Goal: Task Accomplishment & Management: Complete application form

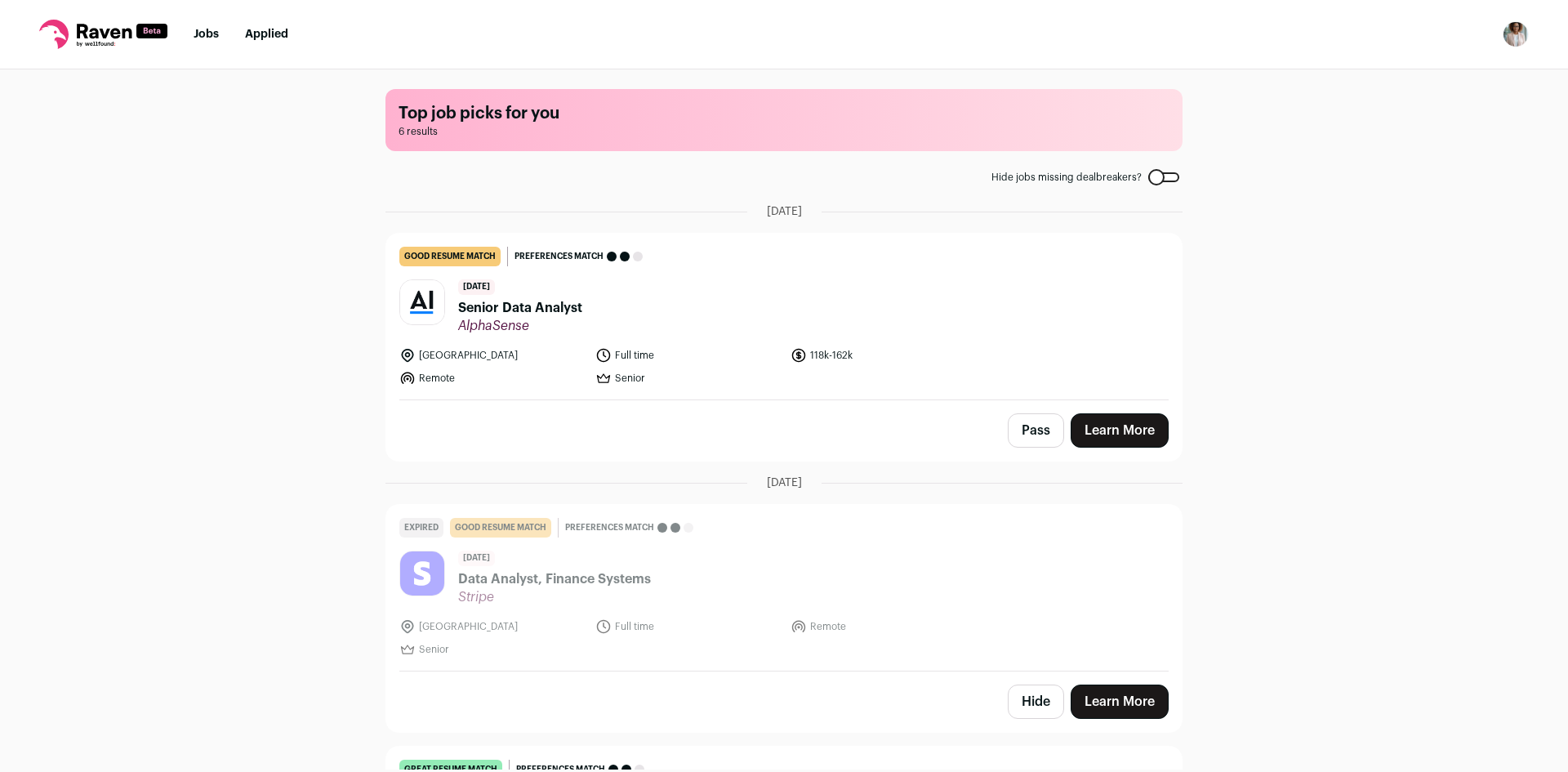
click at [525, 306] on span "Senior Data Analyst" at bounding box center [520, 307] width 124 height 19
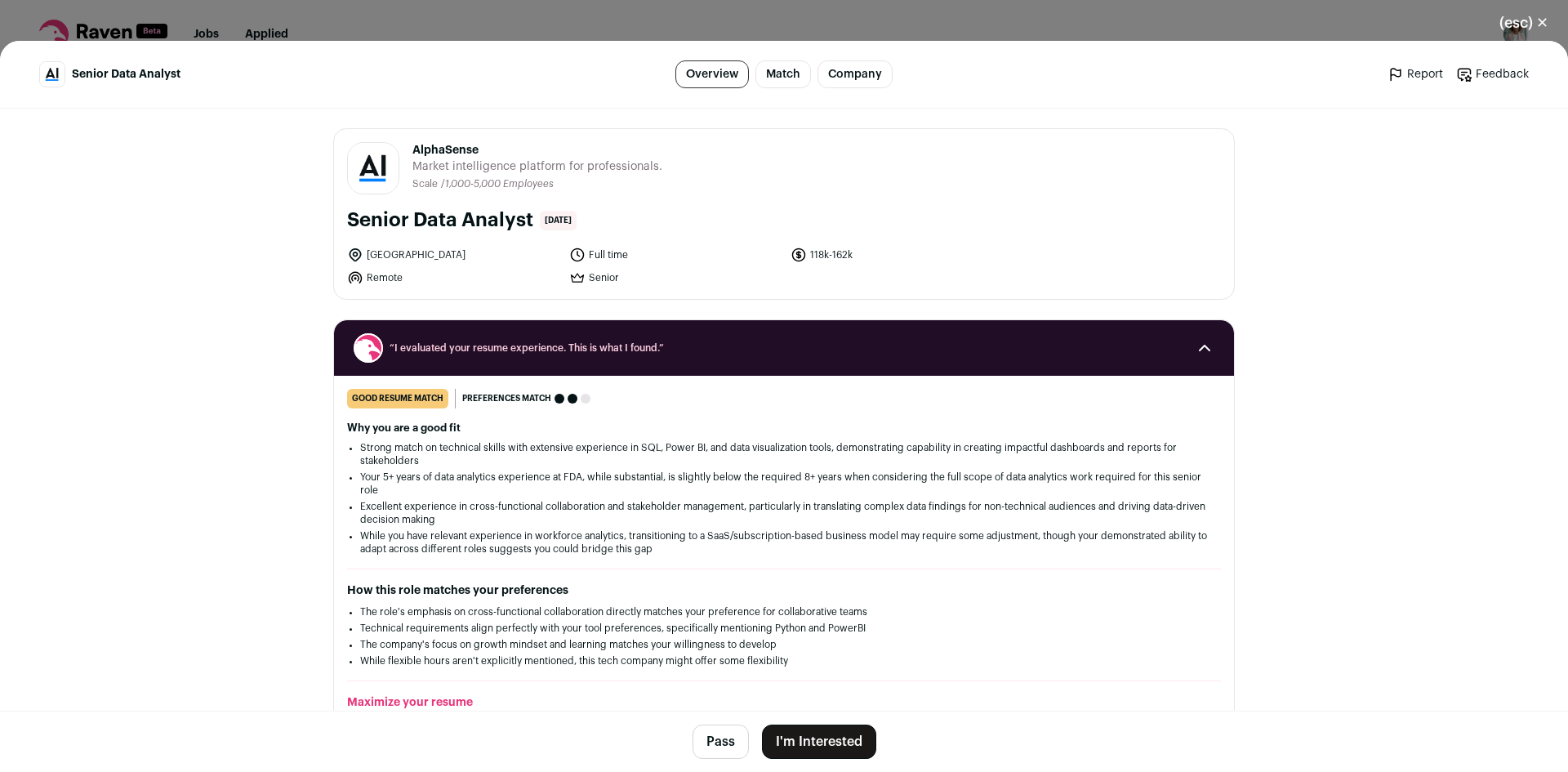
click at [795, 735] on button "I'm Interested" at bounding box center [819, 742] width 115 height 35
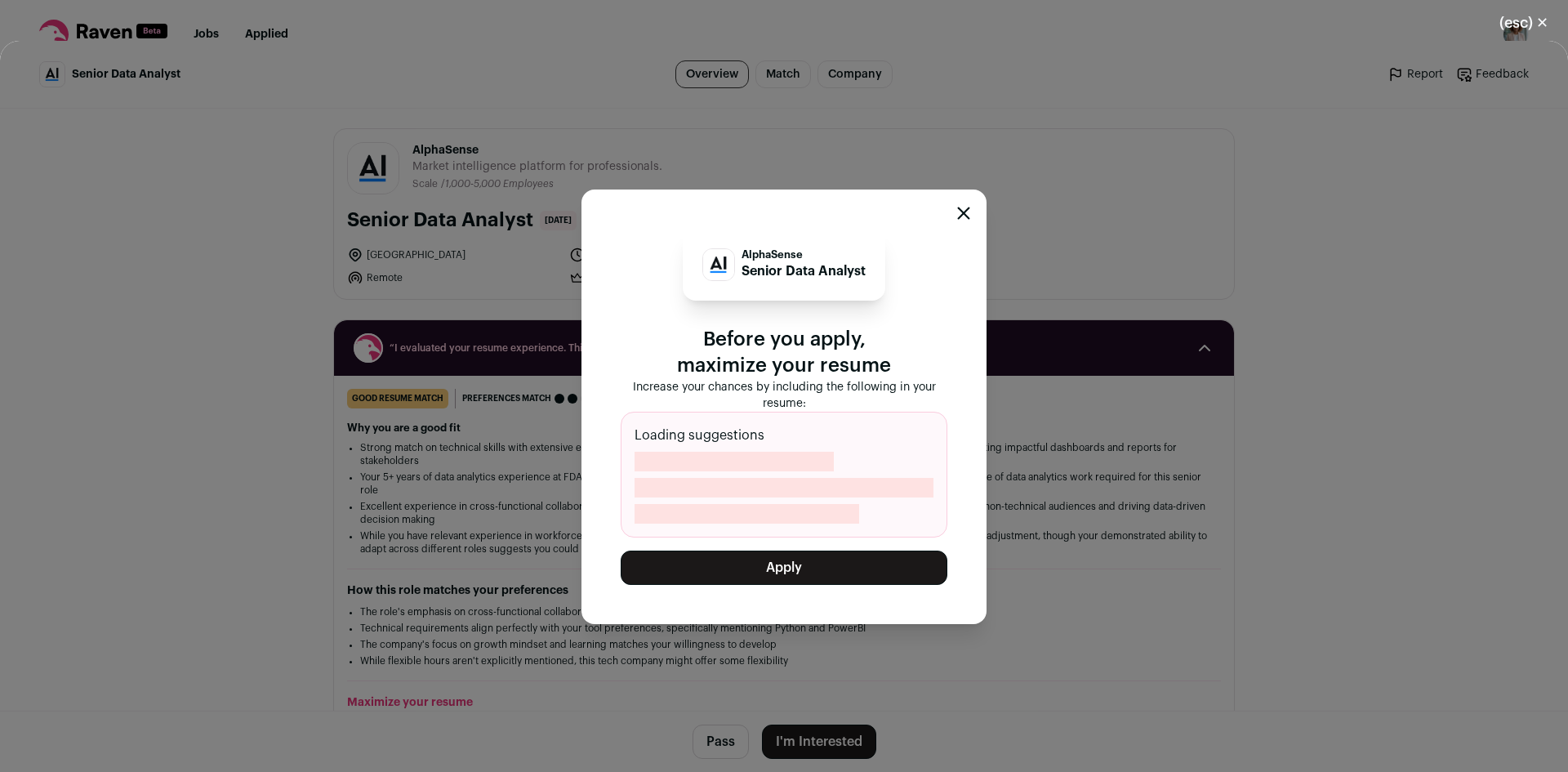
click at [787, 569] on button "Apply" at bounding box center [784, 568] width 326 height 35
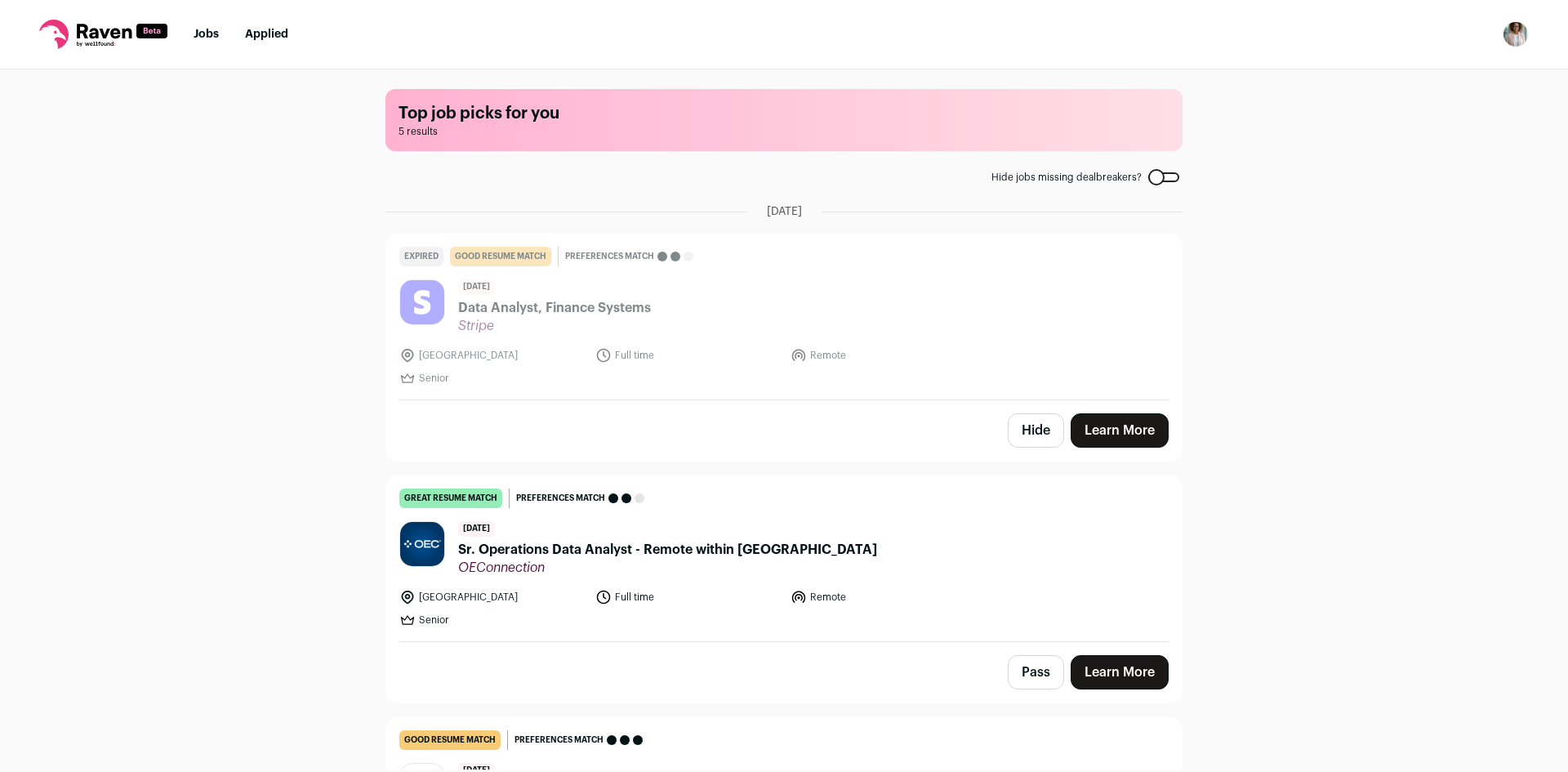
click at [277, 33] on link "Applied" at bounding box center [266, 35] width 43 height 12
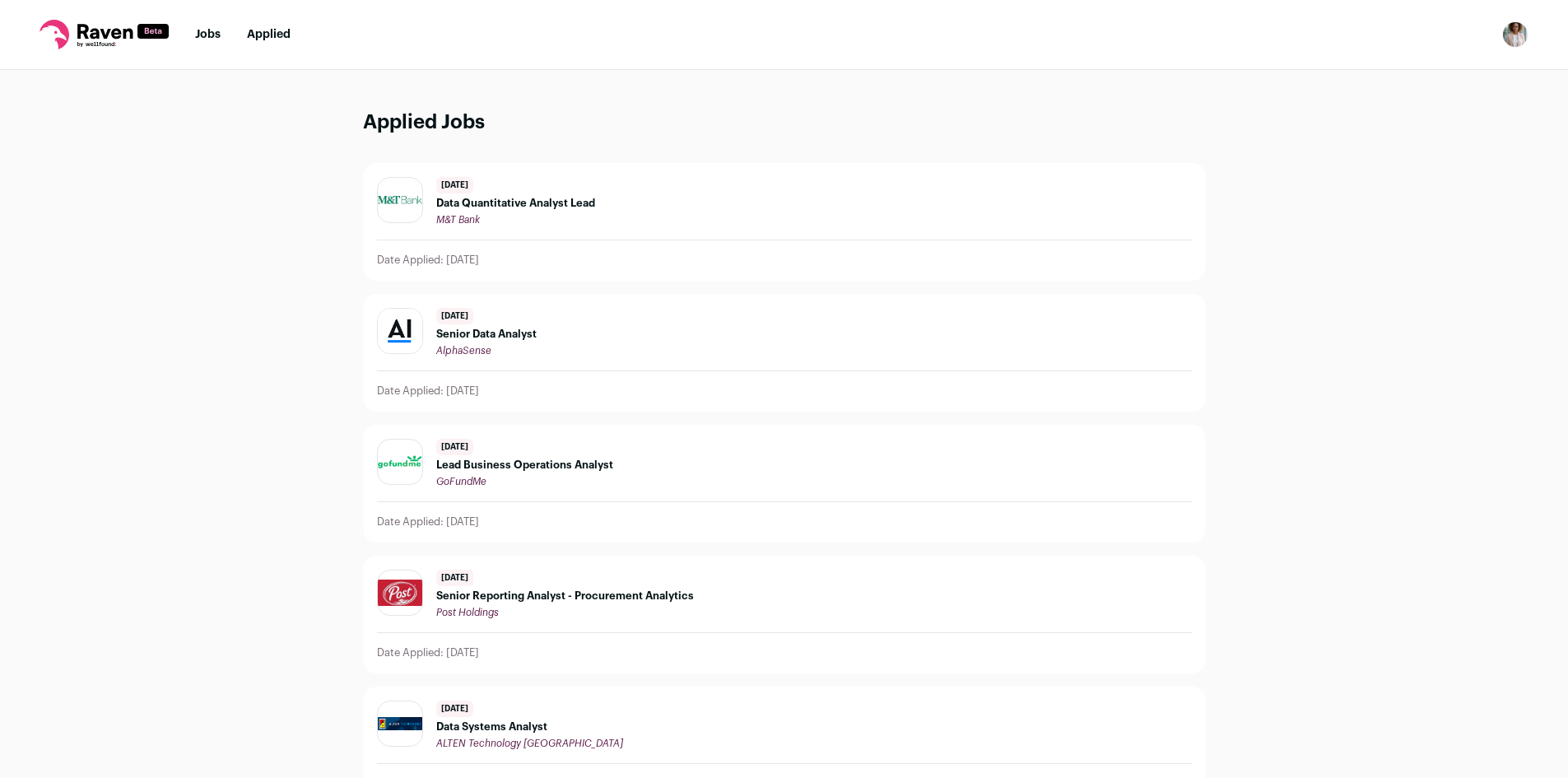
click at [447, 330] on span "Senior Data Analyst" at bounding box center [486, 333] width 100 height 13
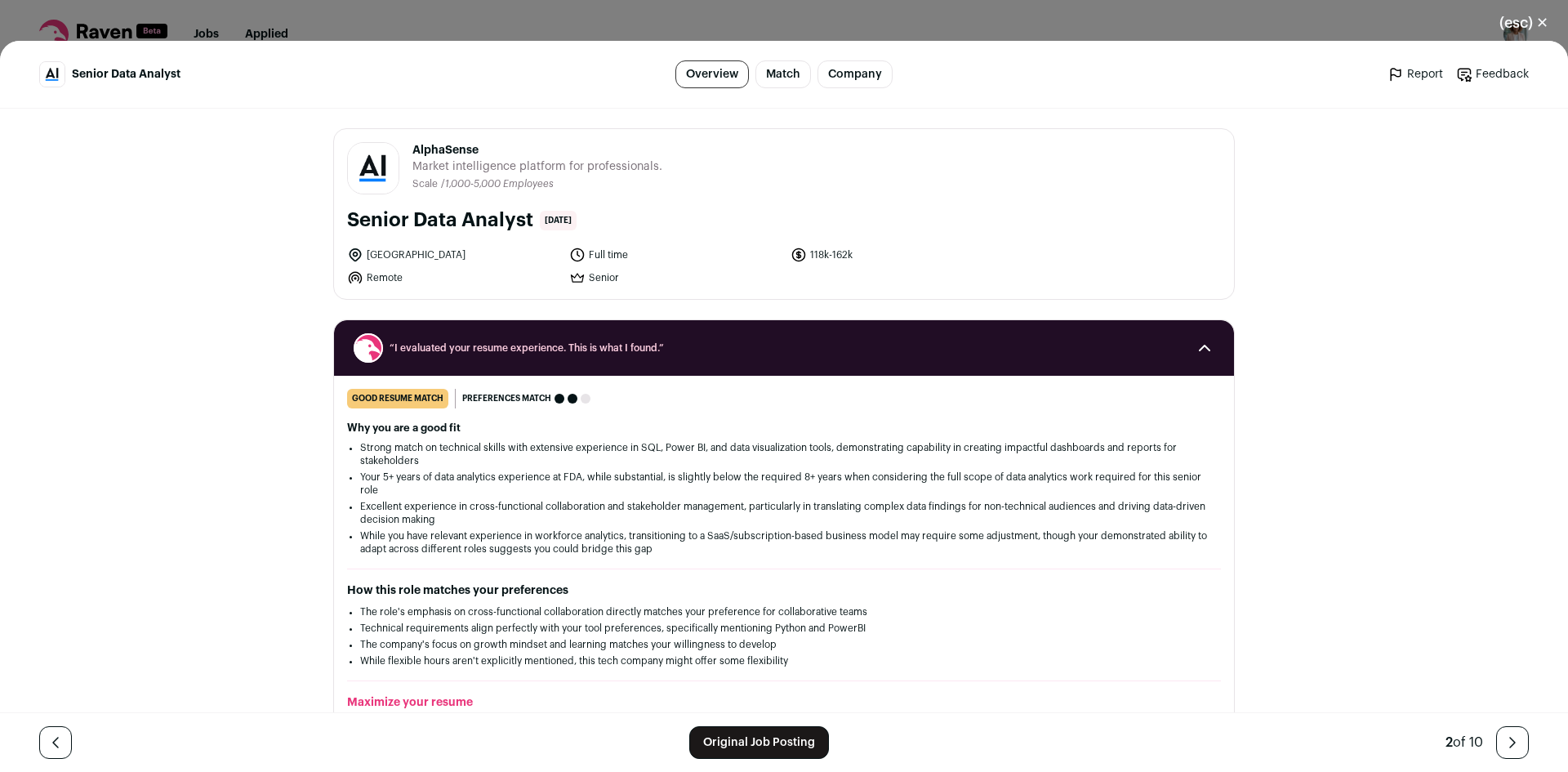
click at [849, 62] on link "Company" at bounding box center [854, 74] width 75 height 28
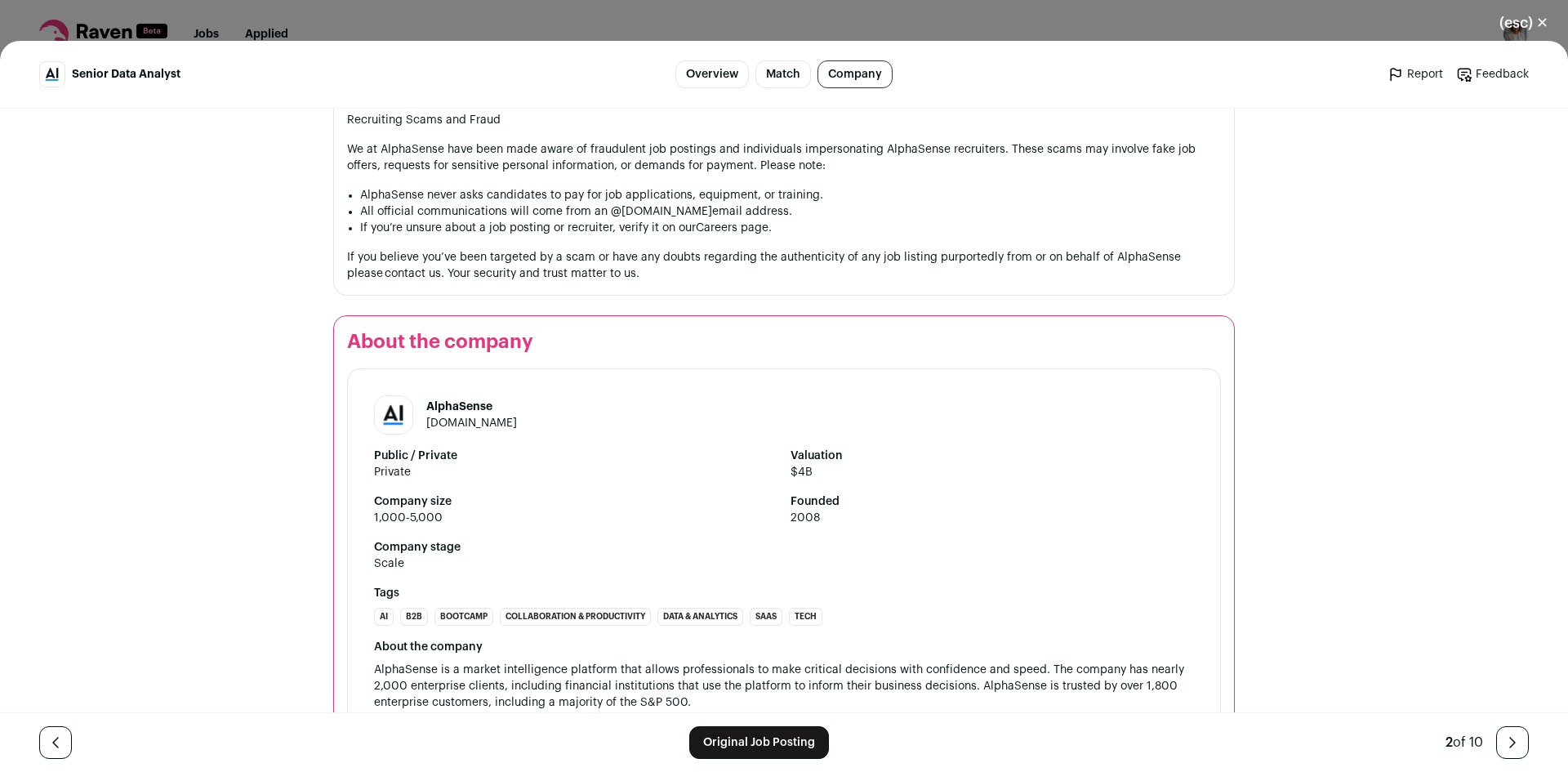
scroll to position [2307, 0]
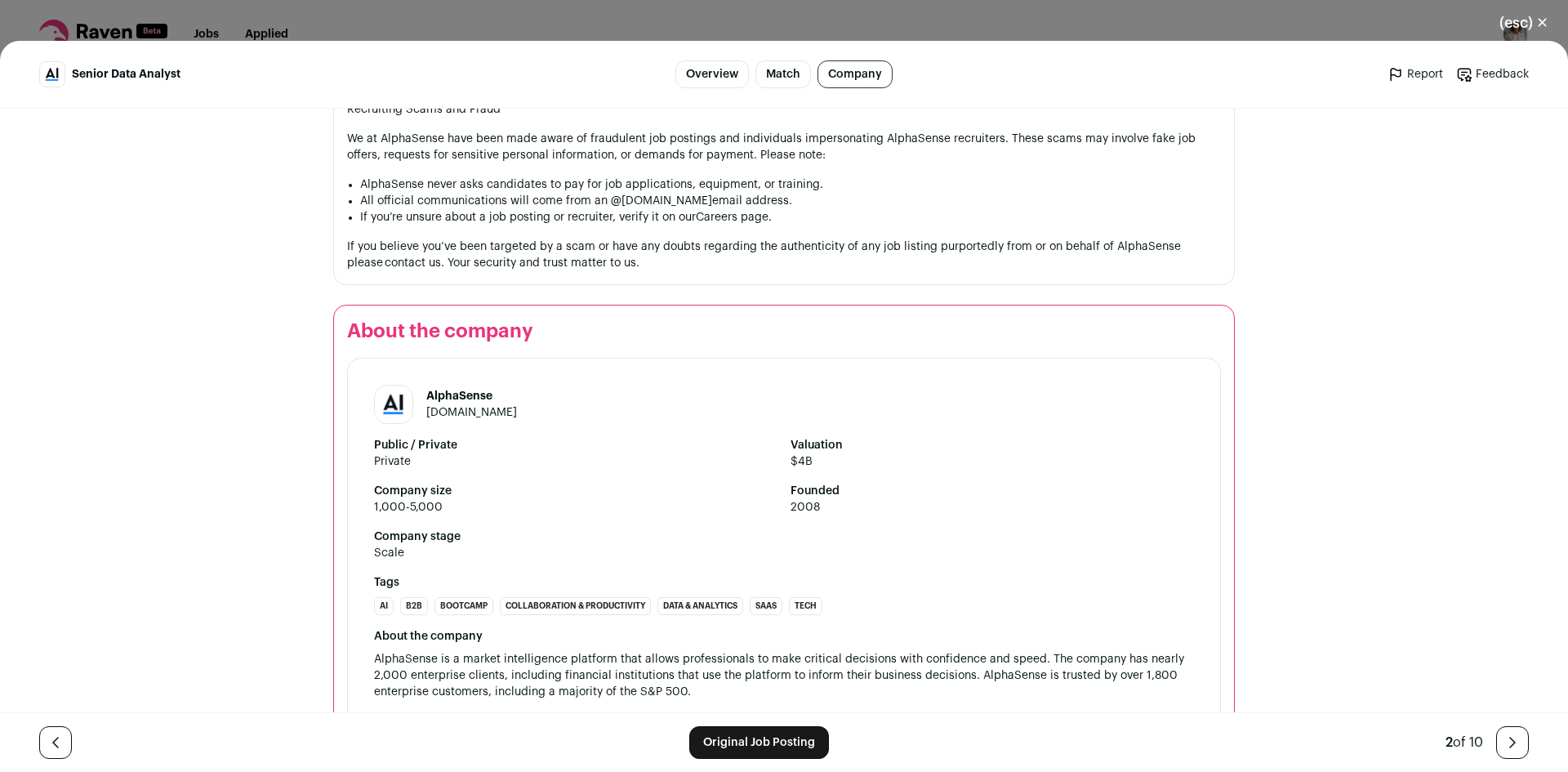
click at [452, 407] on link "alpha-sense.com" at bounding box center [471, 413] width 90 height 12
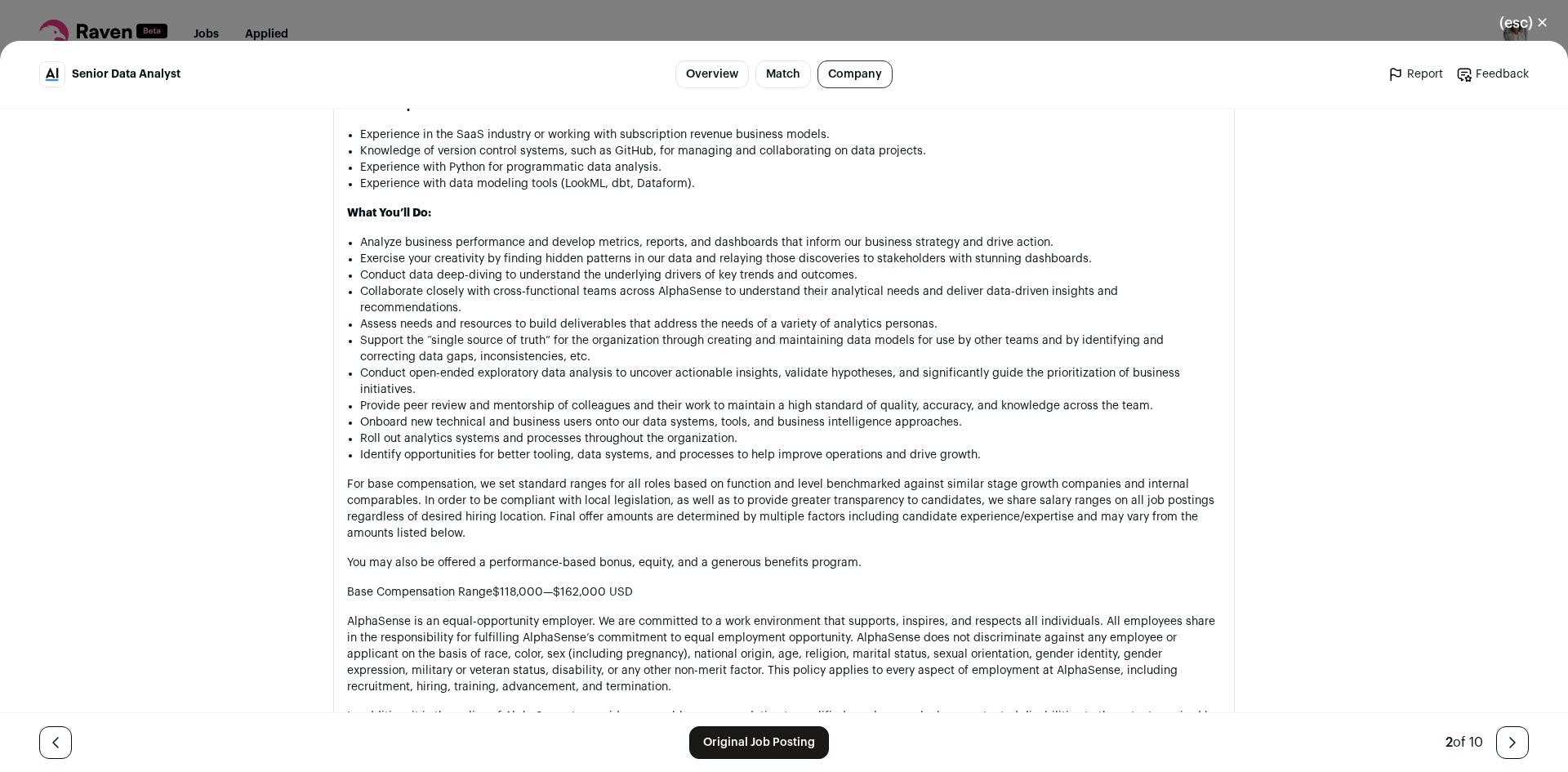
scroll to position [1326, 0]
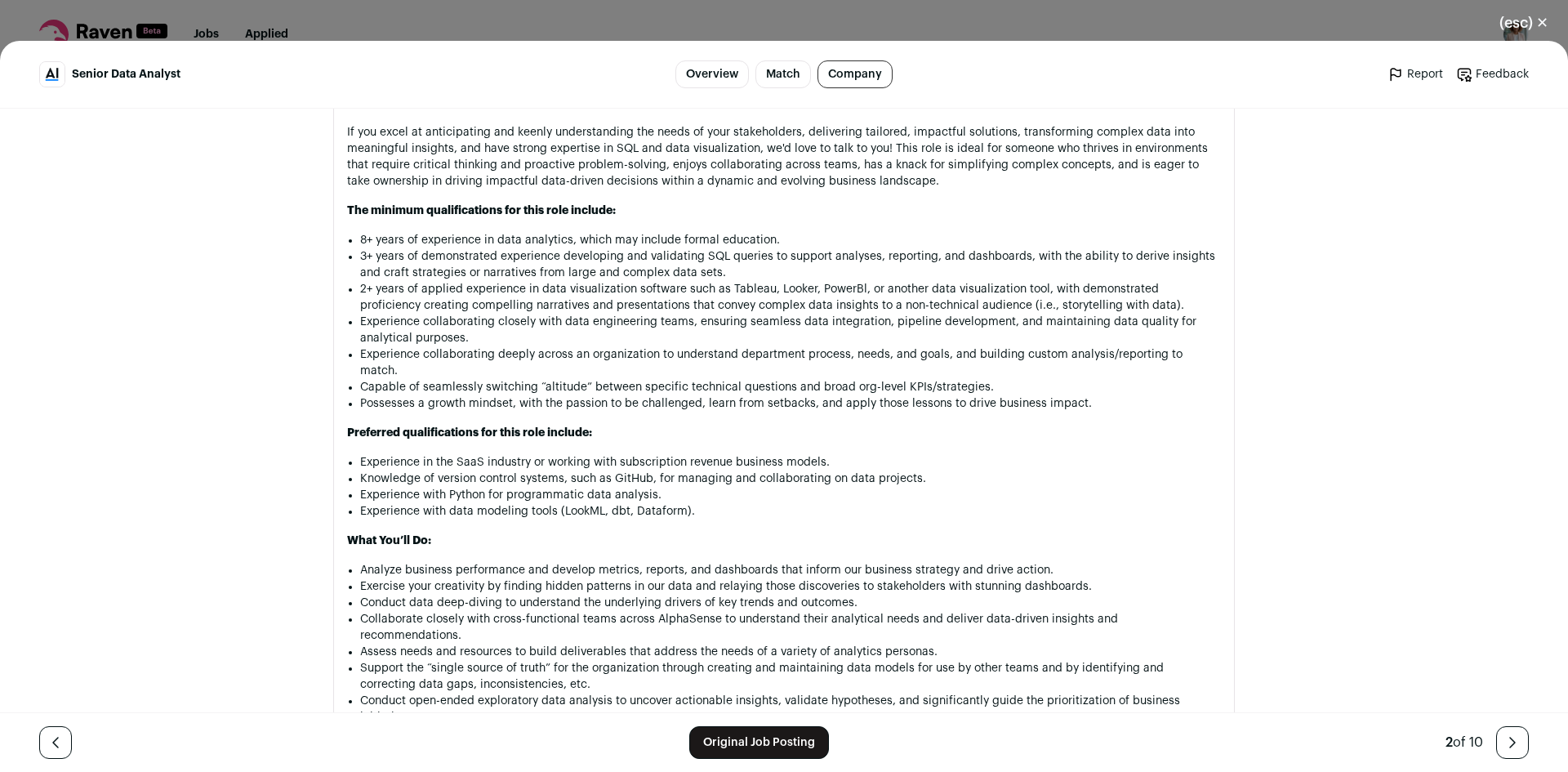
click at [717, 79] on link "Overview" at bounding box center [712, 74] width 73 height 28
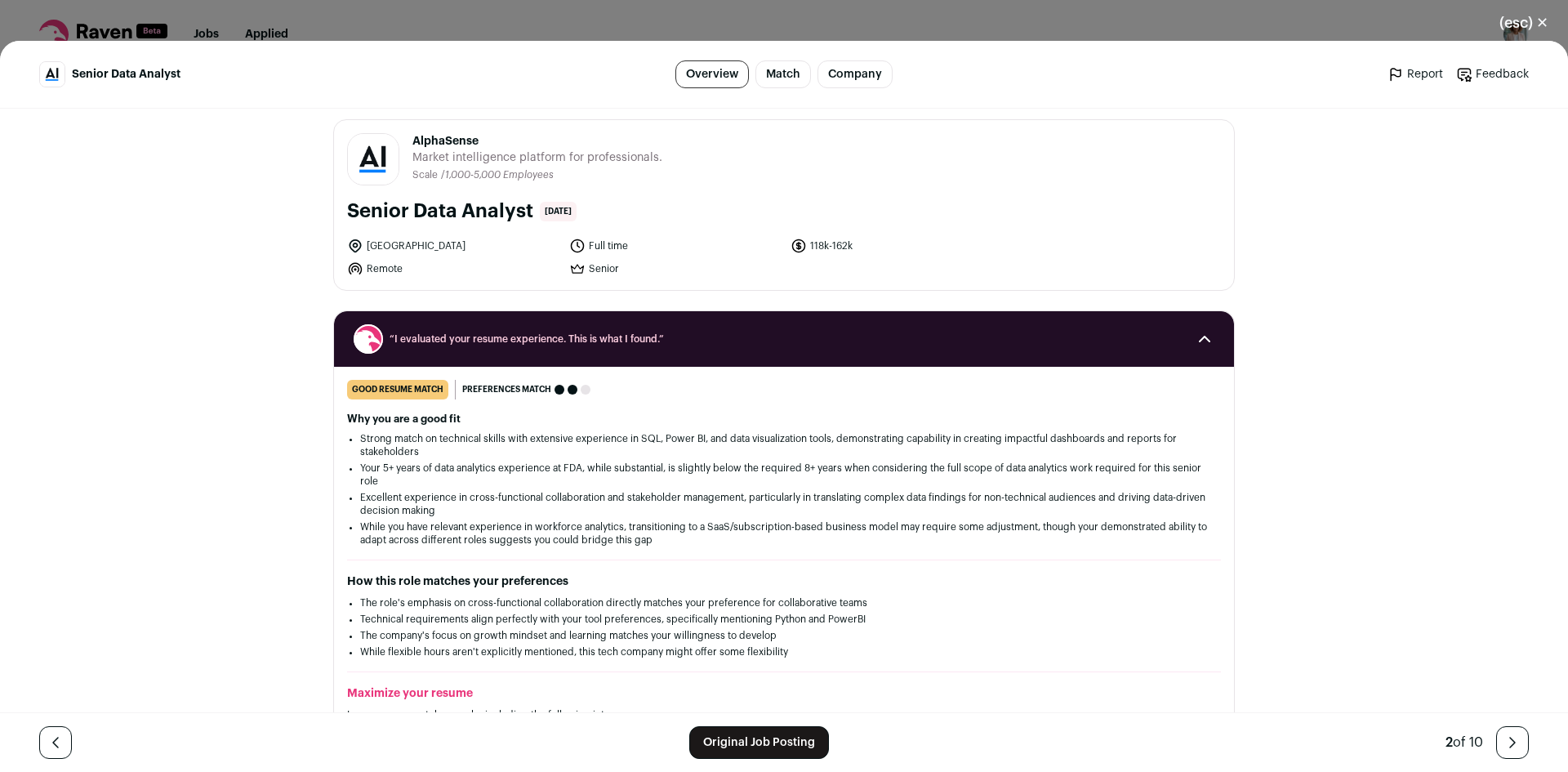
scroll to position [0, 0]
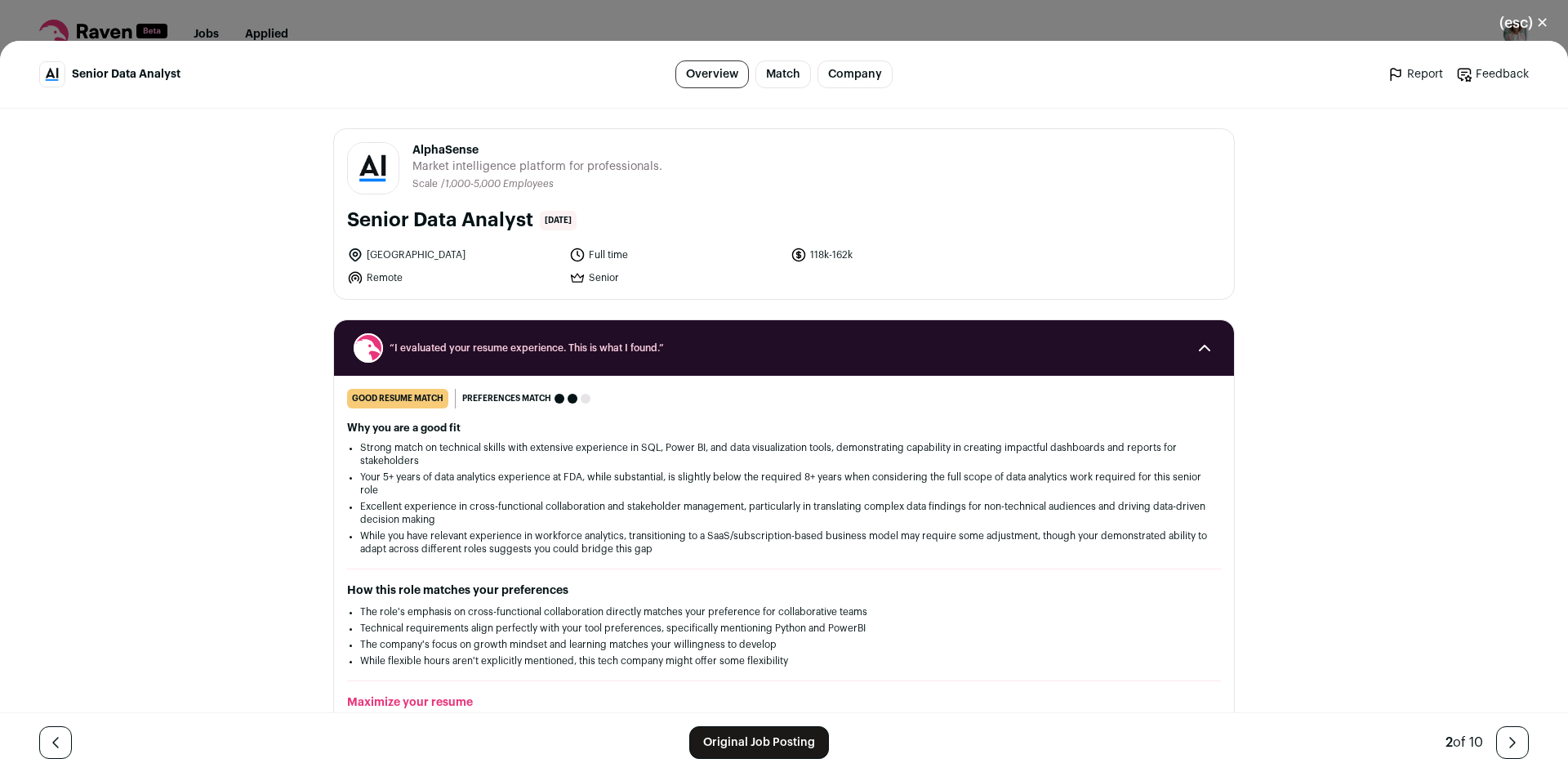
click at [1514, 25] on button "(esc) ✕" at bounding box center [1523, 23] width 89 height 36
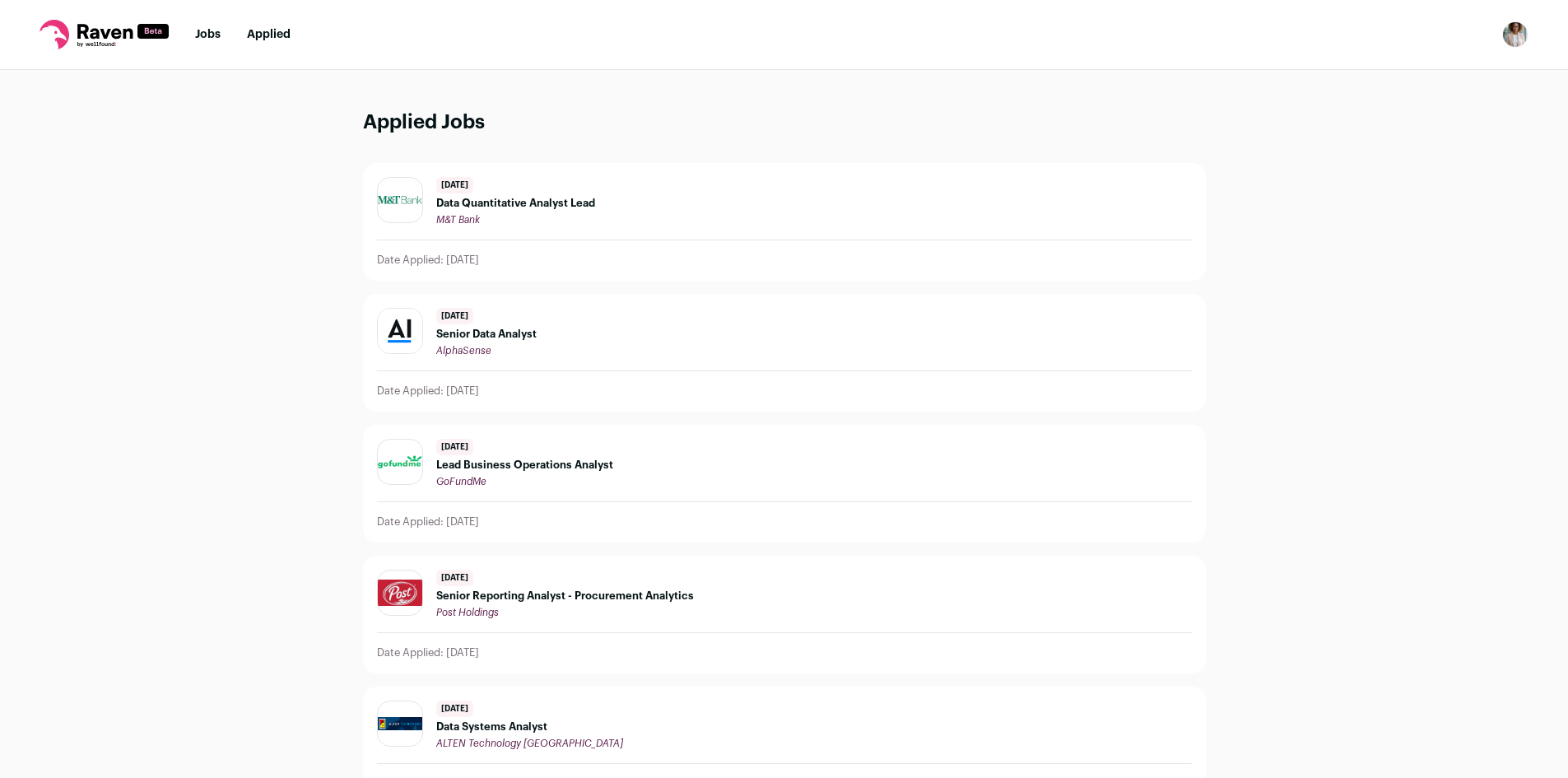
click at [537, 207] on span "Data Quantitative Analyst Lead" at bounding box center [515, 202] width 159 height 13
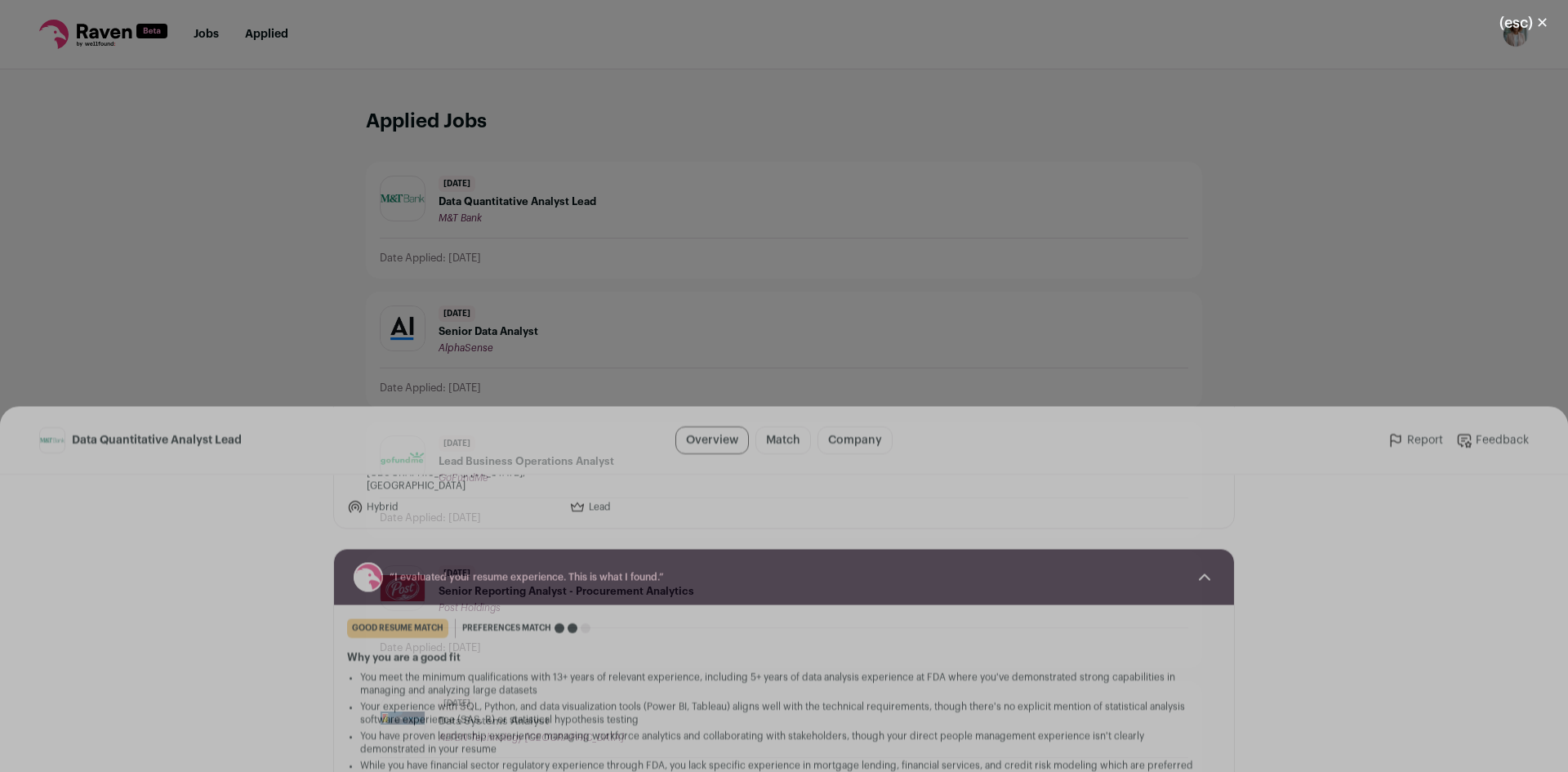
scroll to position [245, 0]
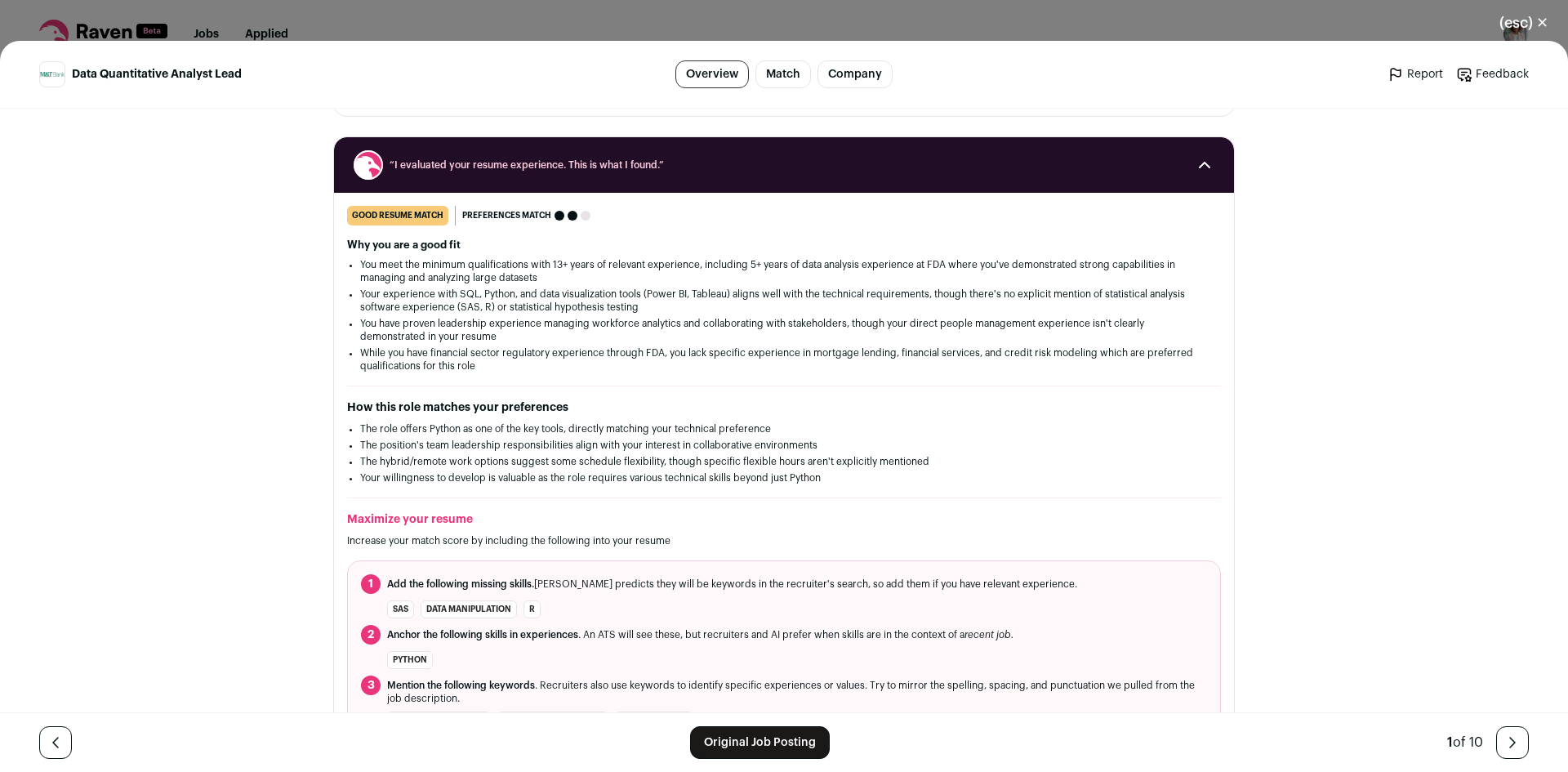
click at [793, 735] on link "Original Job Posting" at bounding box center [760, 742] width 140 height 33
click at [856, 75] on link "Company" at bounding box center [854, 74] width 75 height 28
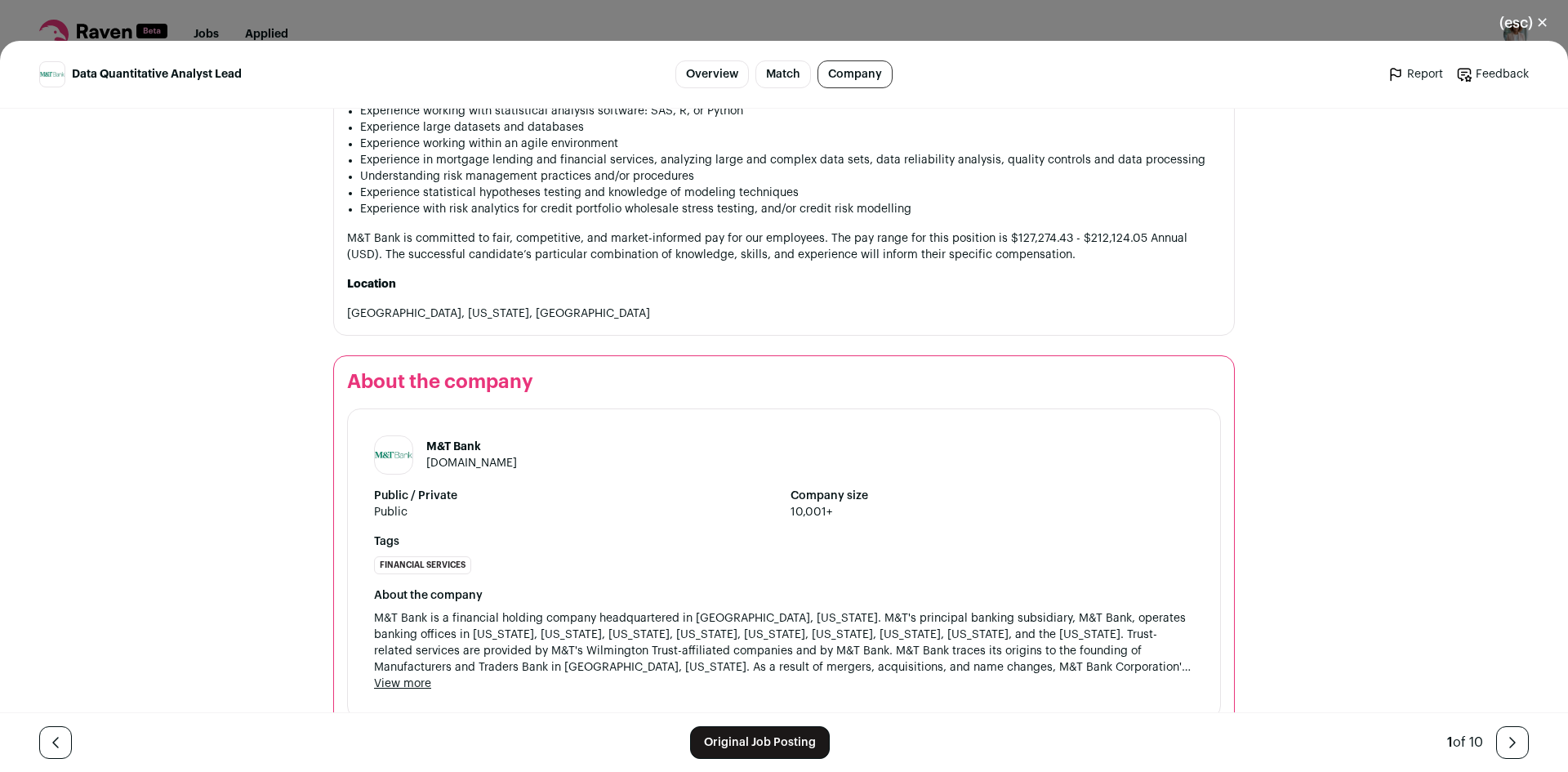
scroll to position [1617, 0]
click at [465, 456] on link "www3.mtb.com" at bounding box center [471, 462] width 90 height 12
click at [1515, 19] on button "(esc) ✕" at bounding box center [1523, 23] width 89 height 36
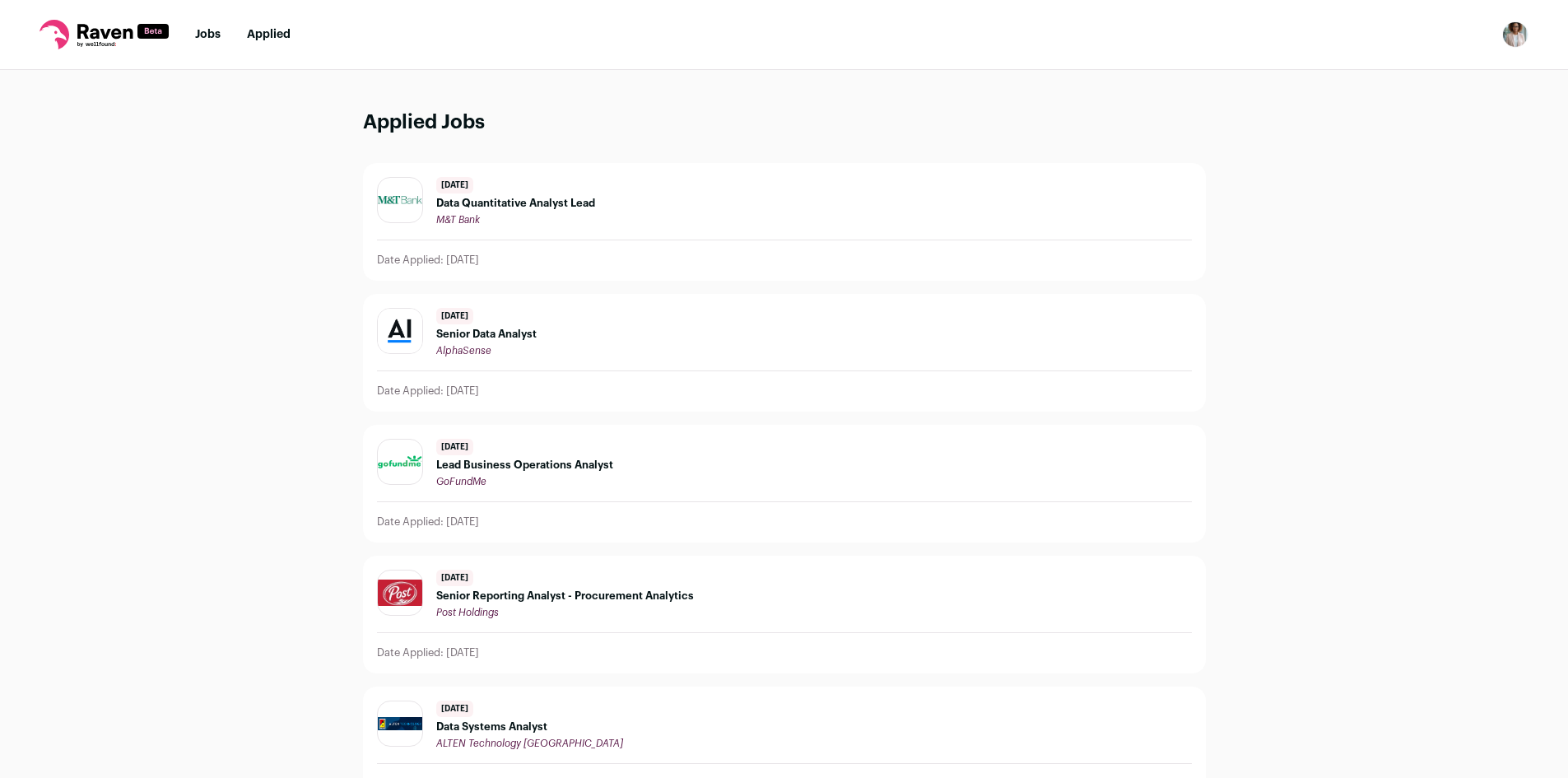
click at [219, 34] on link "Jobs" at bounding box center [207, 35] width 26 height 12
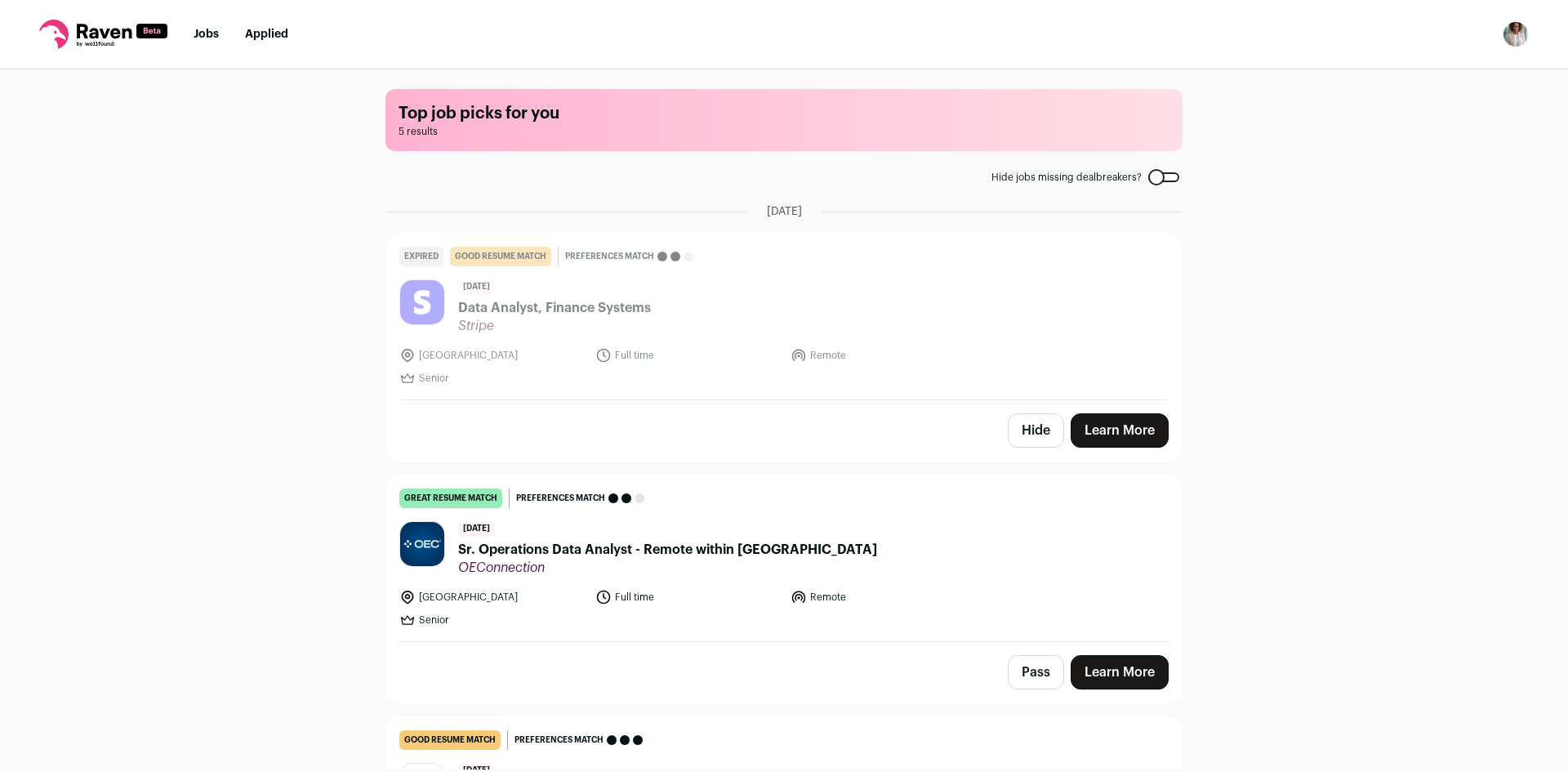
click at [1101, 666] on link "Learn More" at bounding box center [1119, 672] width 98 height 35
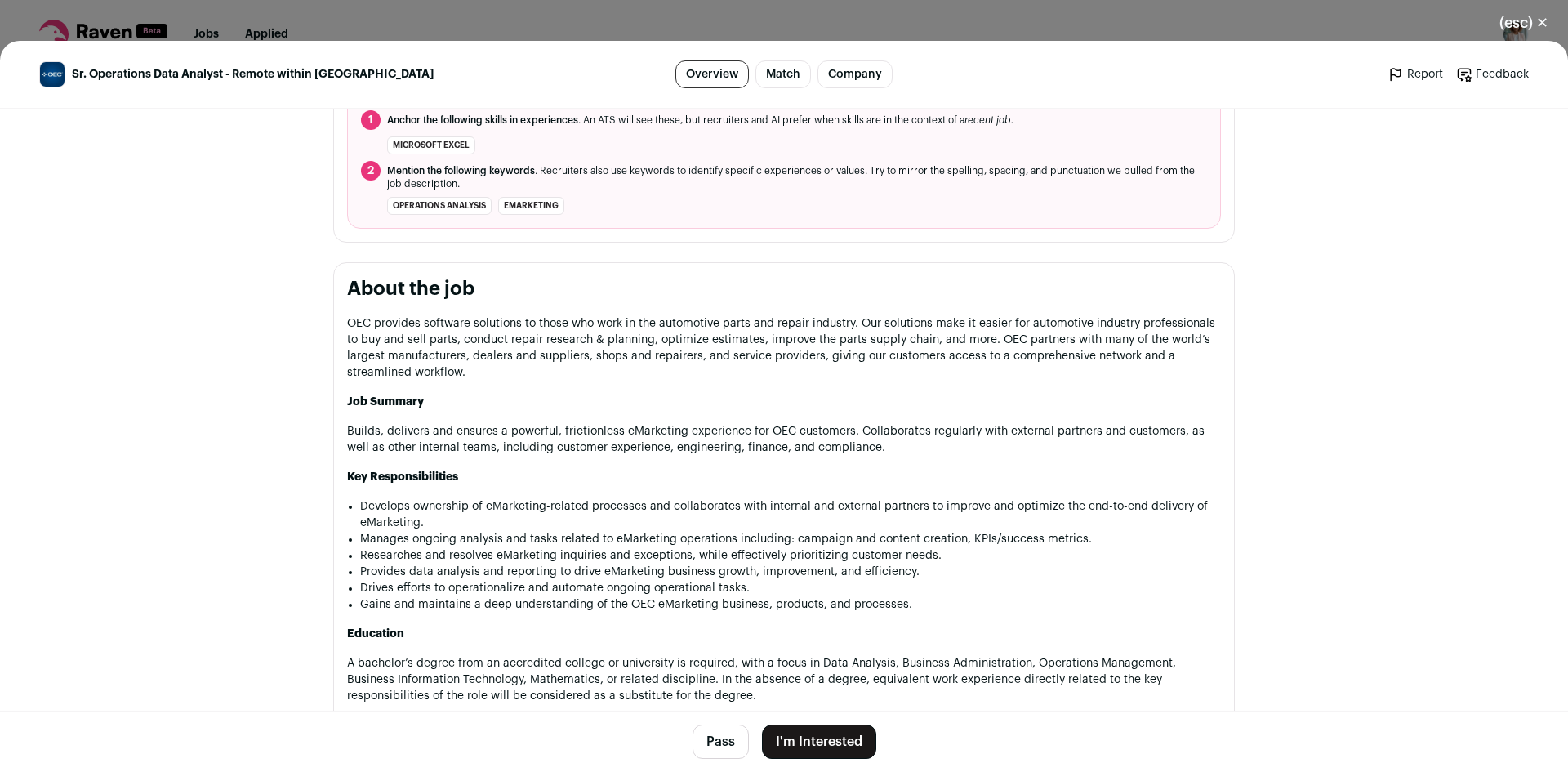
scroll to position [654, 0]
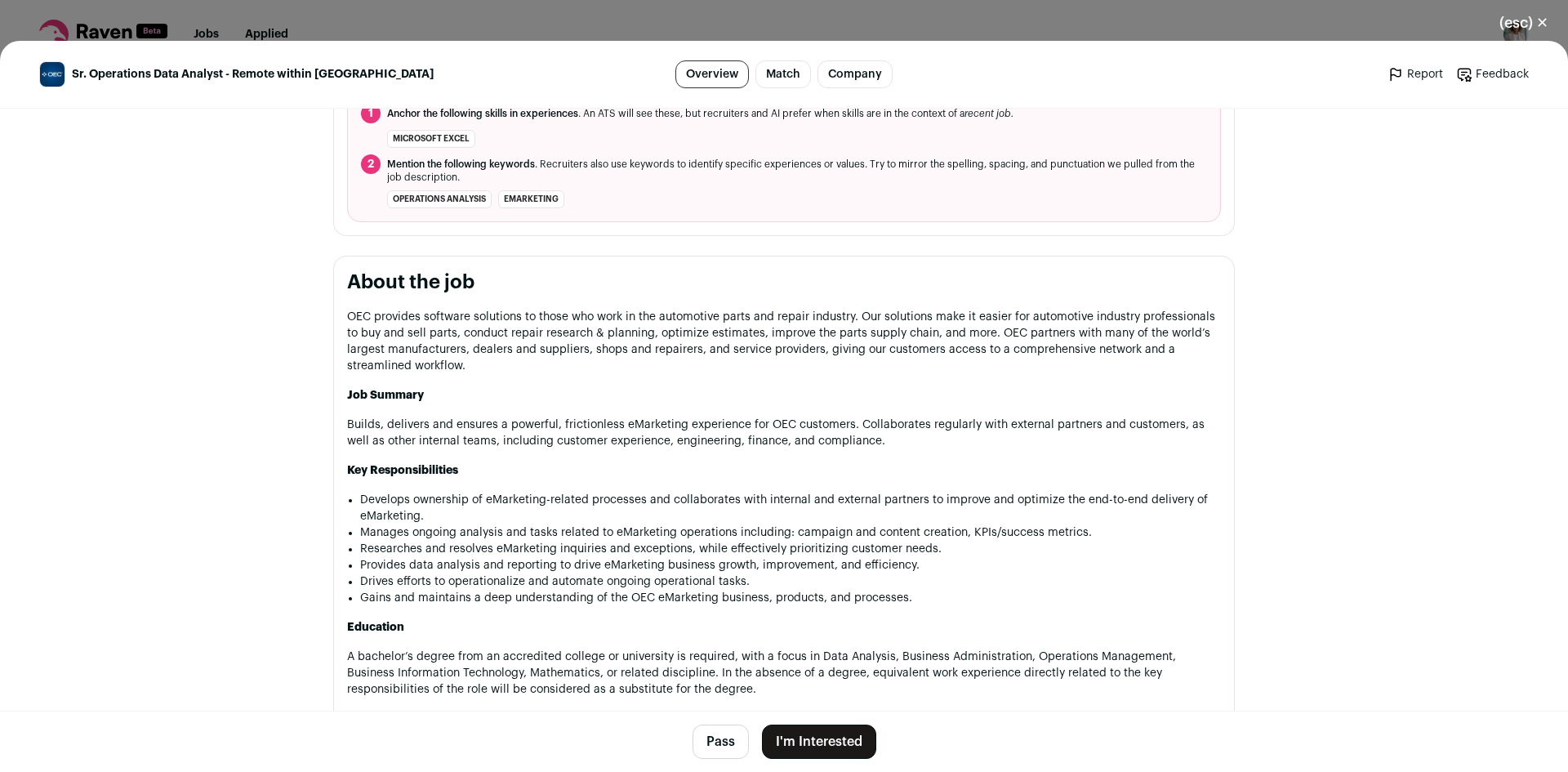
click at [798, 752] on button "I'm Interested" at bounding box center [819, 742] width 115 height 35
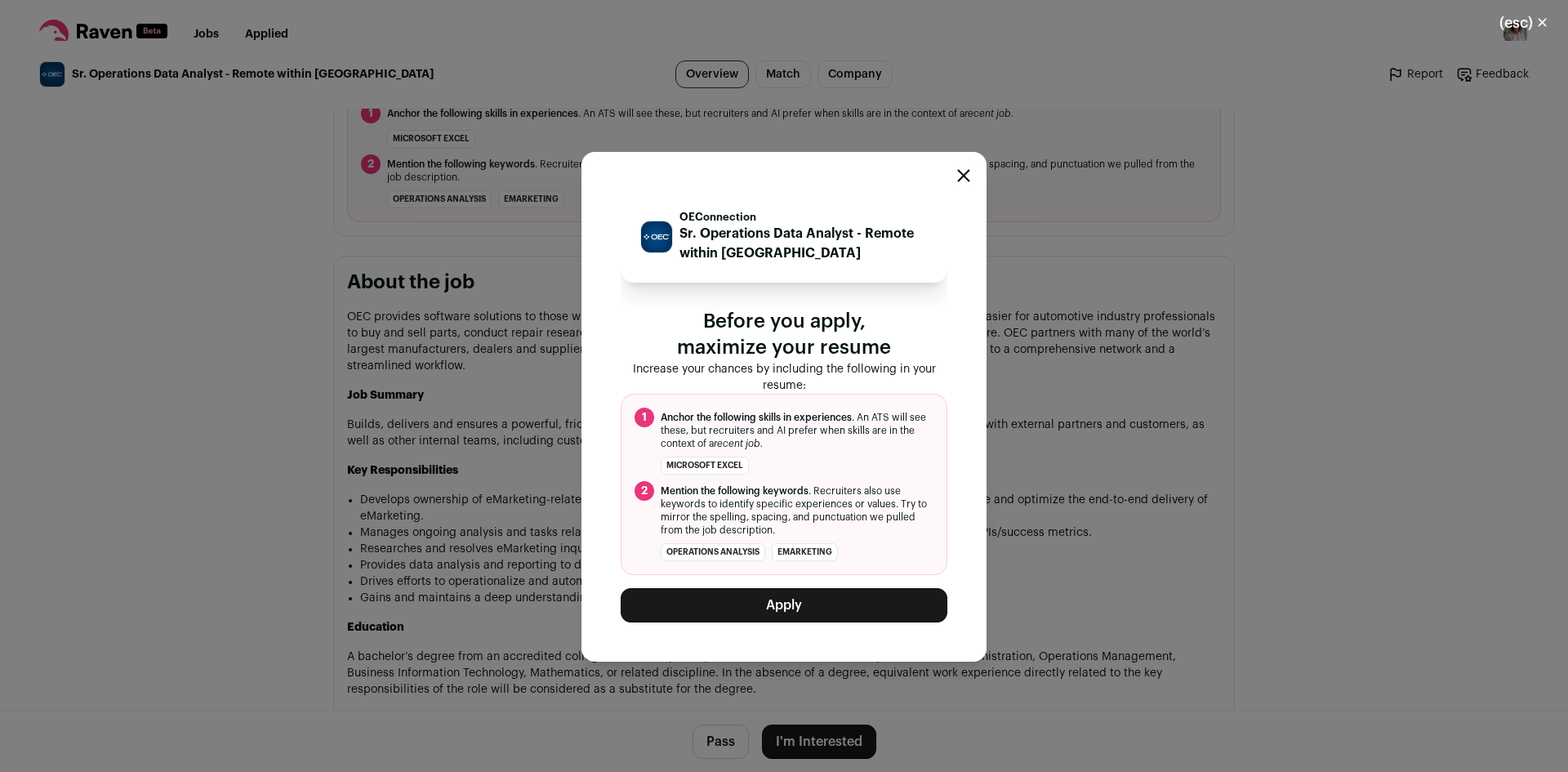
click at [795, 604] on button "Apply" at bounding box center [784, 605] width 326 height 35
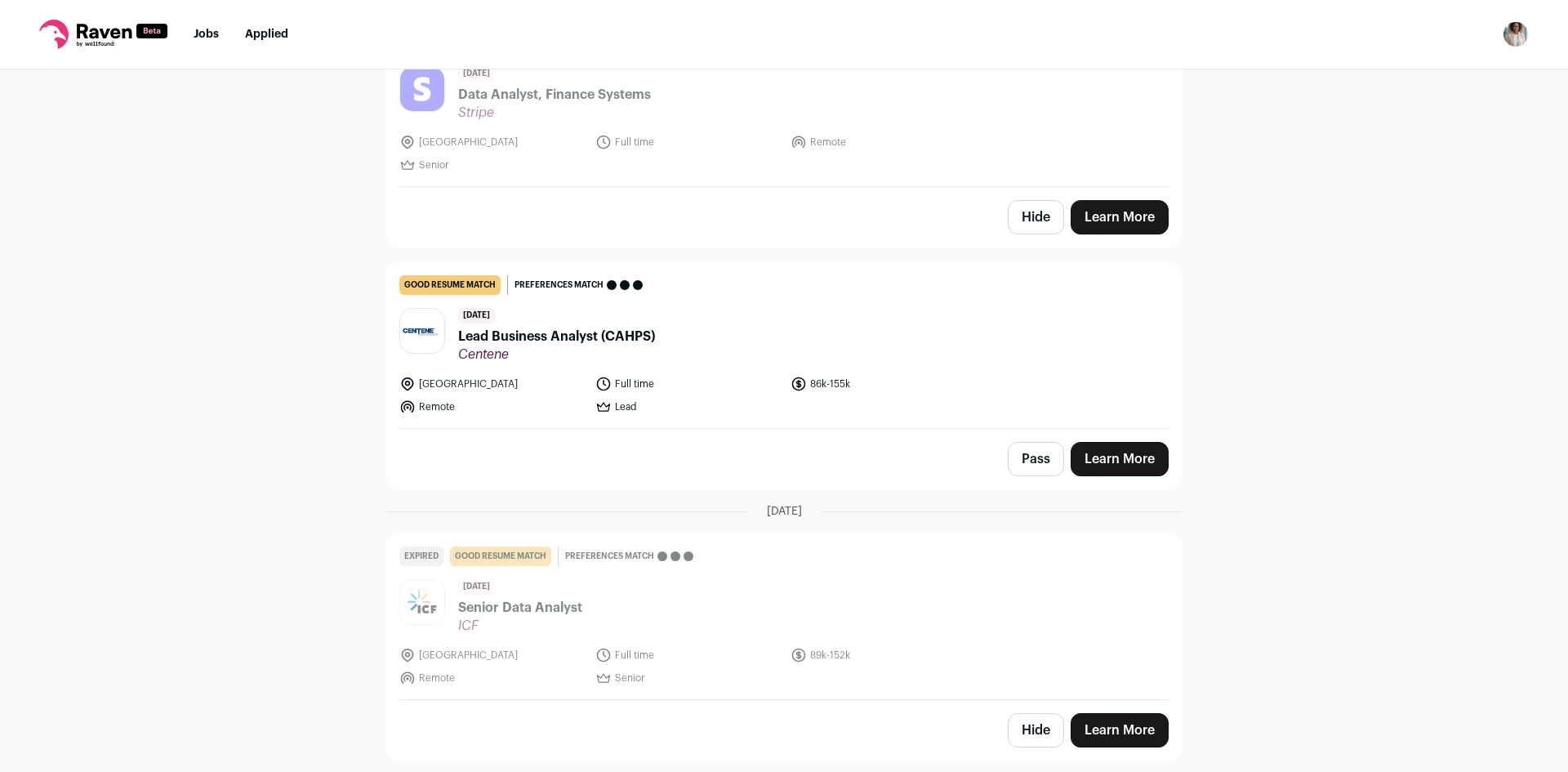
scroll to position [245, 0]
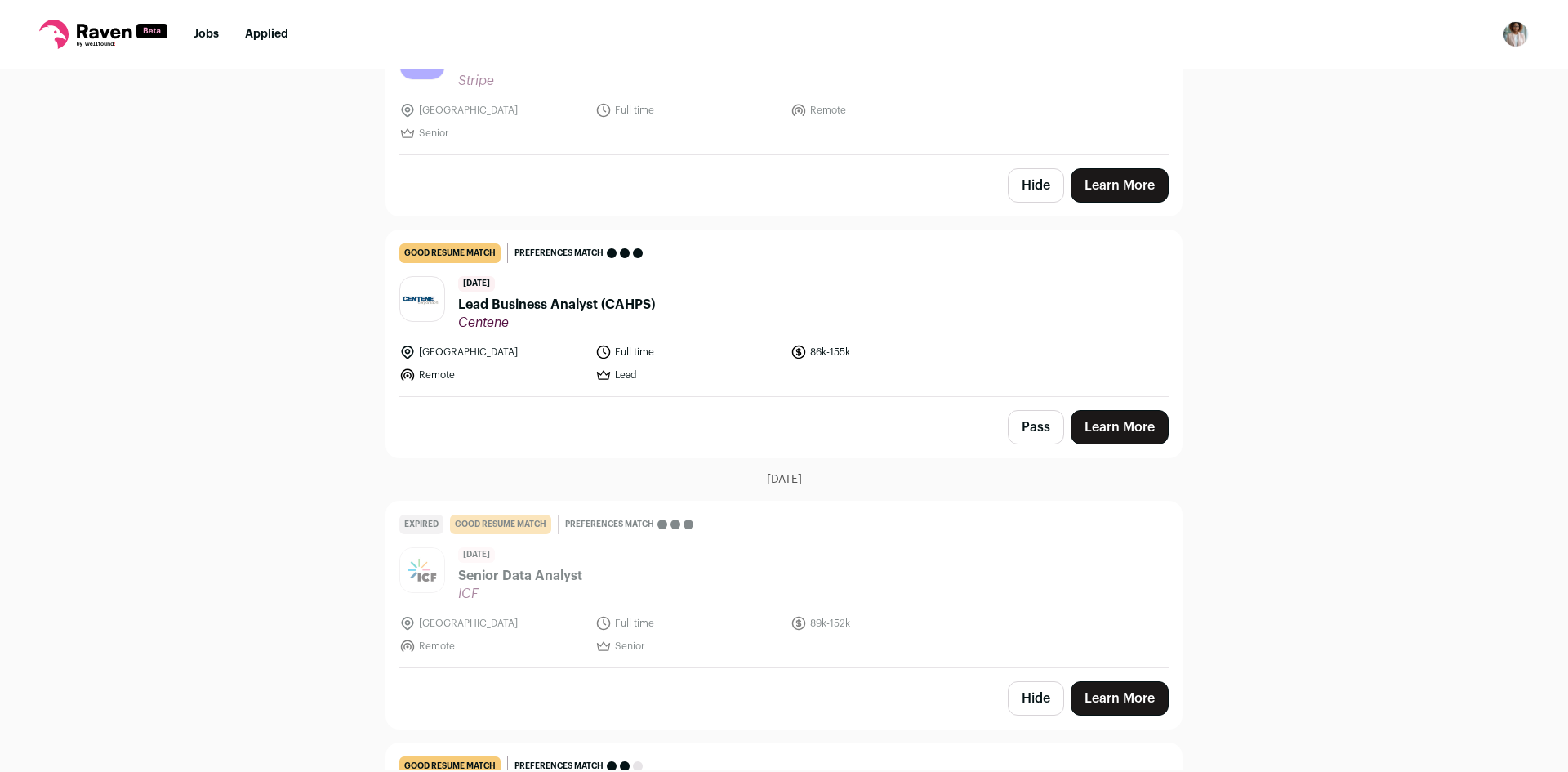
click at [1019, 428] on button "Pass" at bounding box center [1036, 427] width 57 height 35
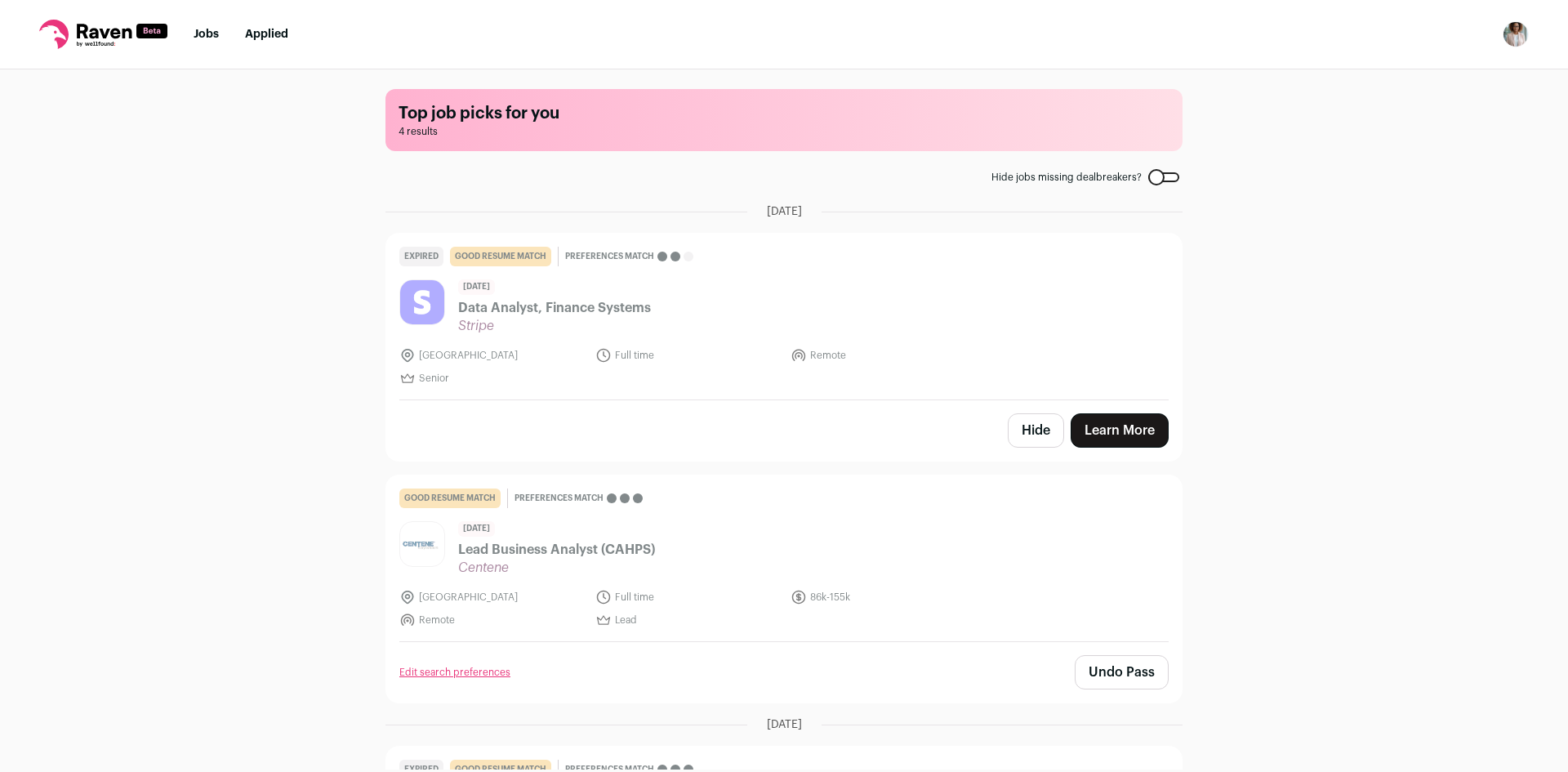
click at [1022, 437] on button "Hide" at bounding box center [1036, 430] width 57 height 35
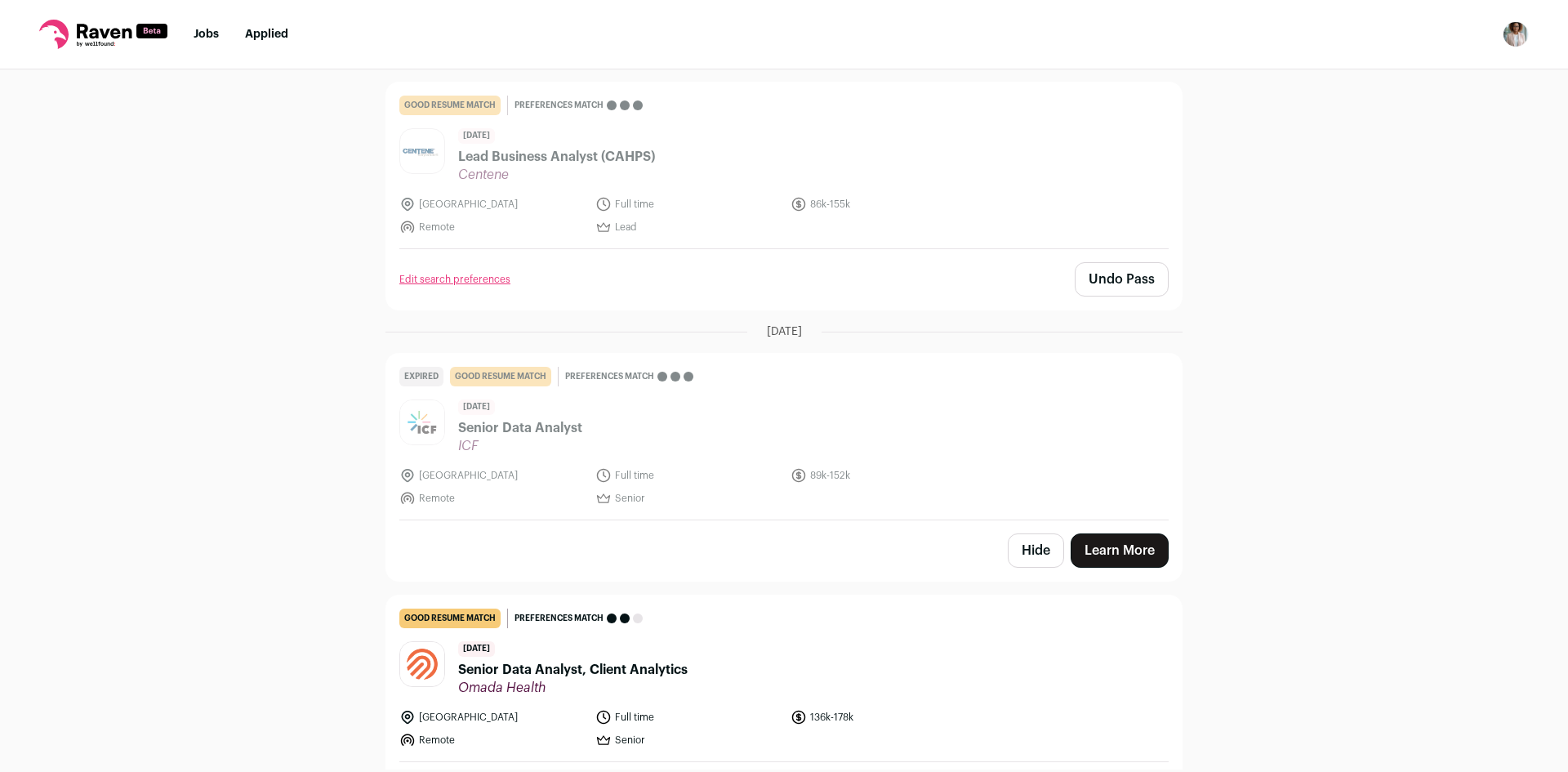
scroll to position [164, 0]
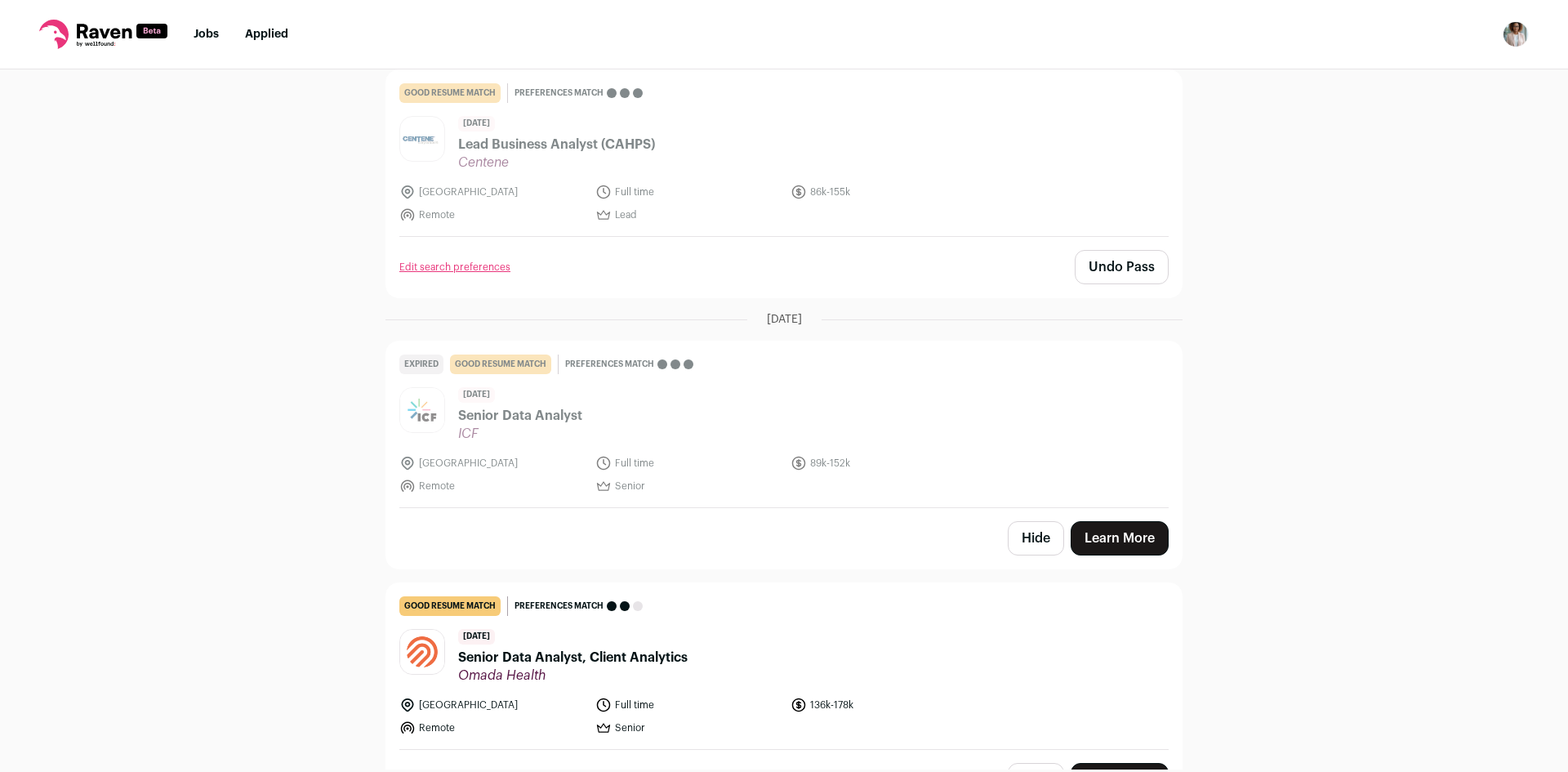
click at [1045, 544] on button "Hide" at bounding box center [1036, 538] width 57 height 35
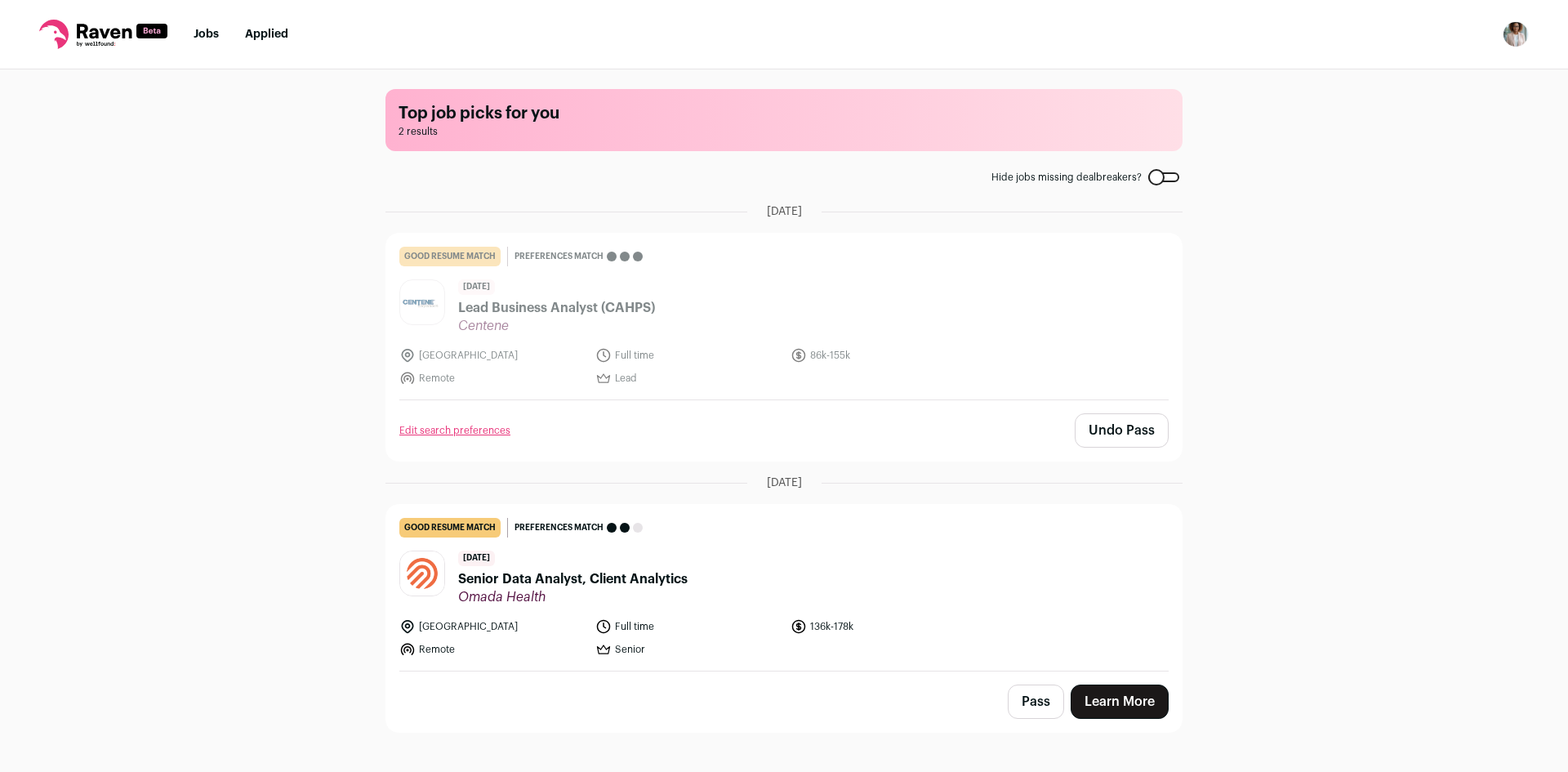
click at [1043, 703] on button "Pass" at bounding box center [1036, 701] width 57 height 35
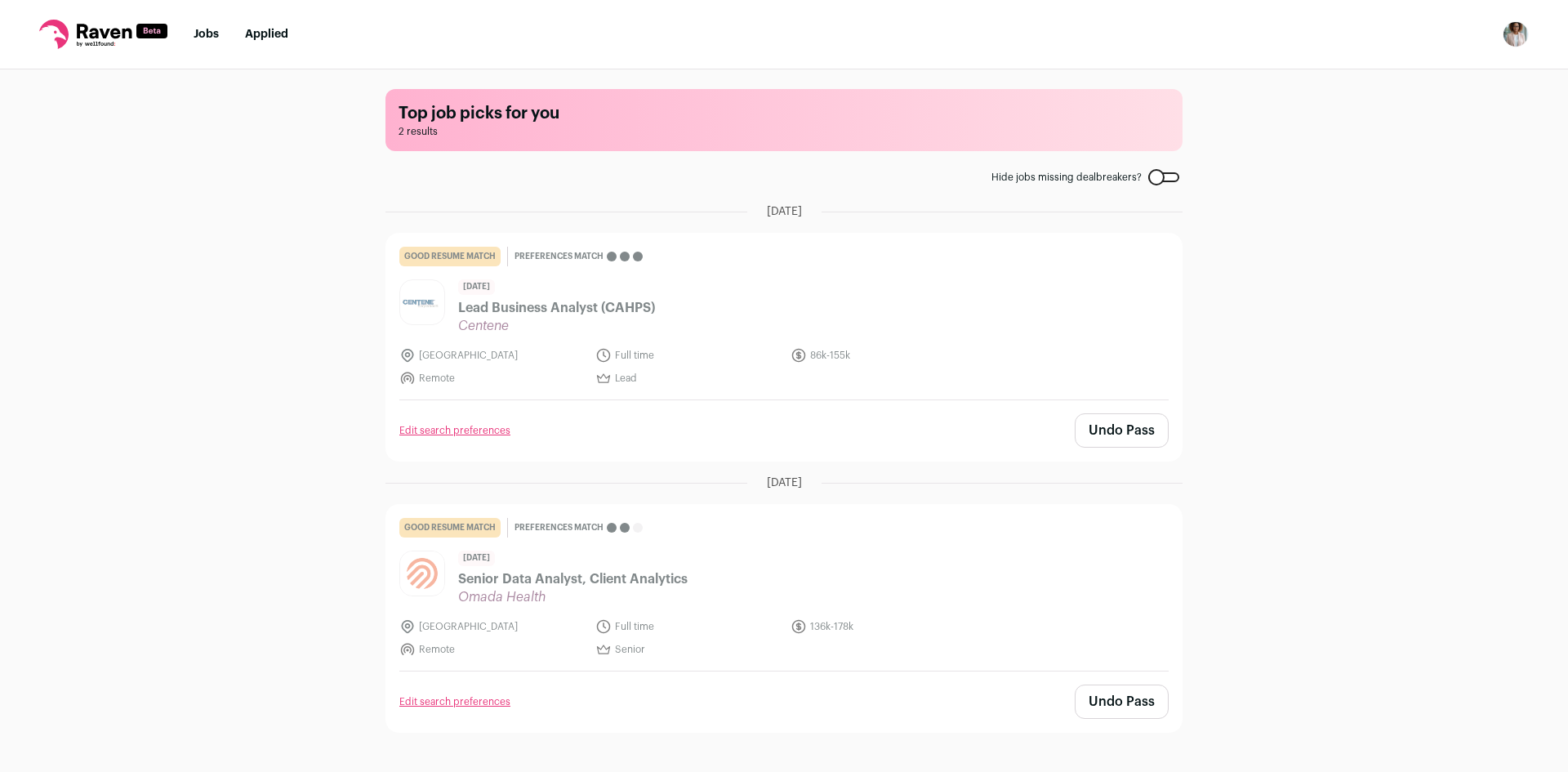
click at [281, 40] on link "Applied" at bounding box center [266, 35] width 43 height 12
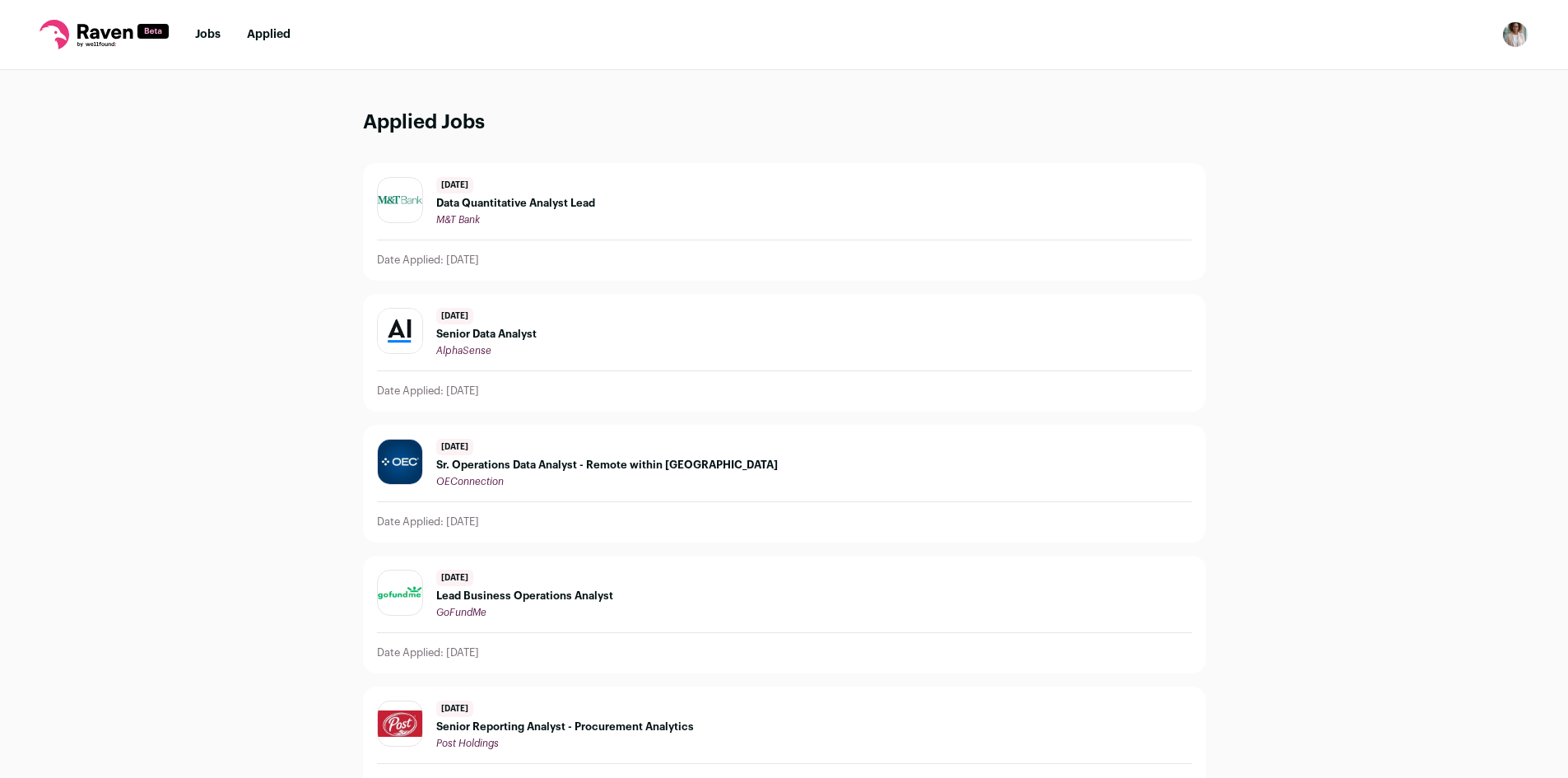
click at [535, 474] on div "[DATE] Sr. Operations Data Analyst - Remote within the [GEOGRAPHIC_DATA] OEConn…" at bounding box center [607, 463] width 342 height 49
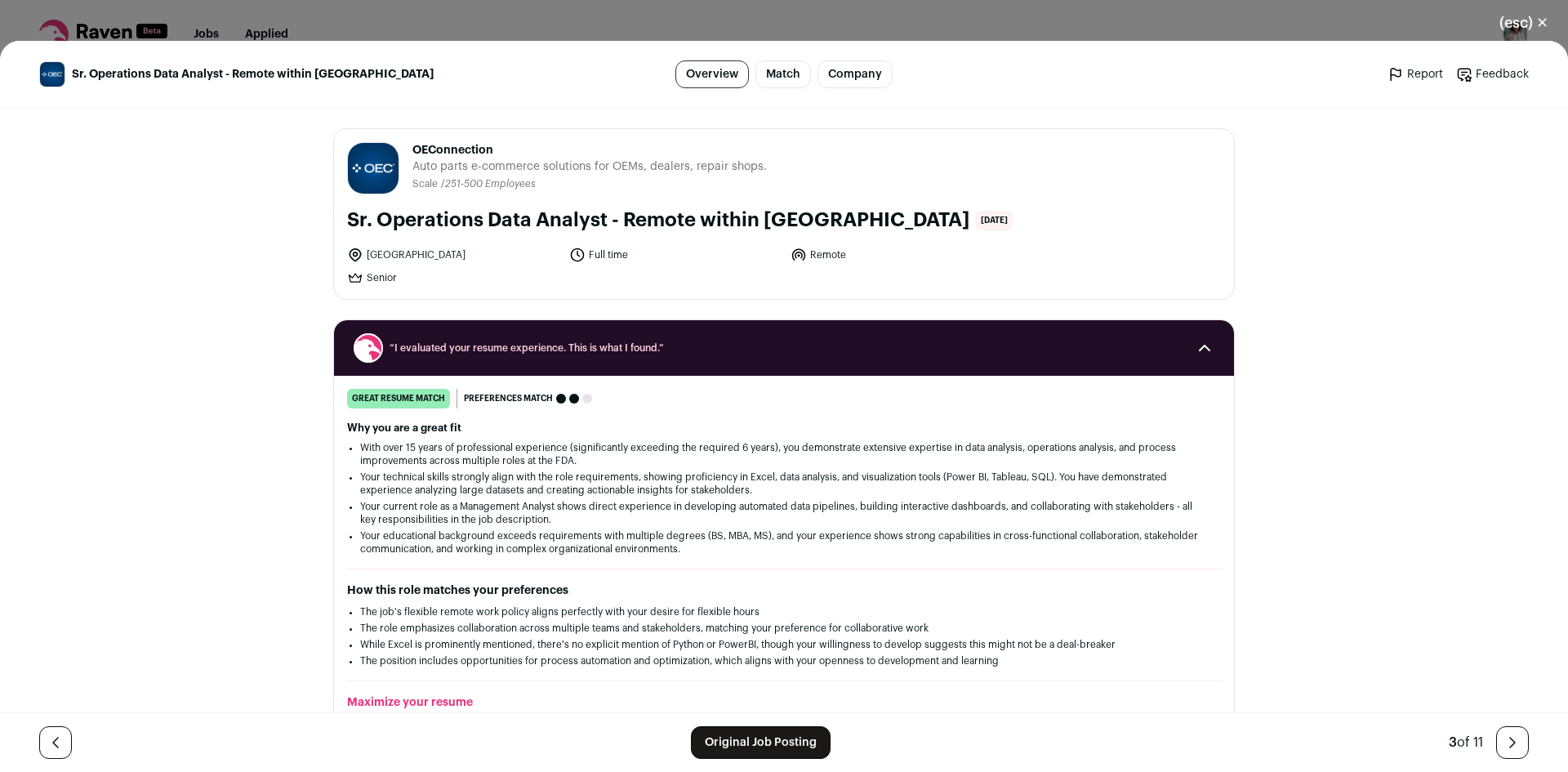
click at [826, 85] on link "Company" at bounding box center [854, 74] width 75 height 28
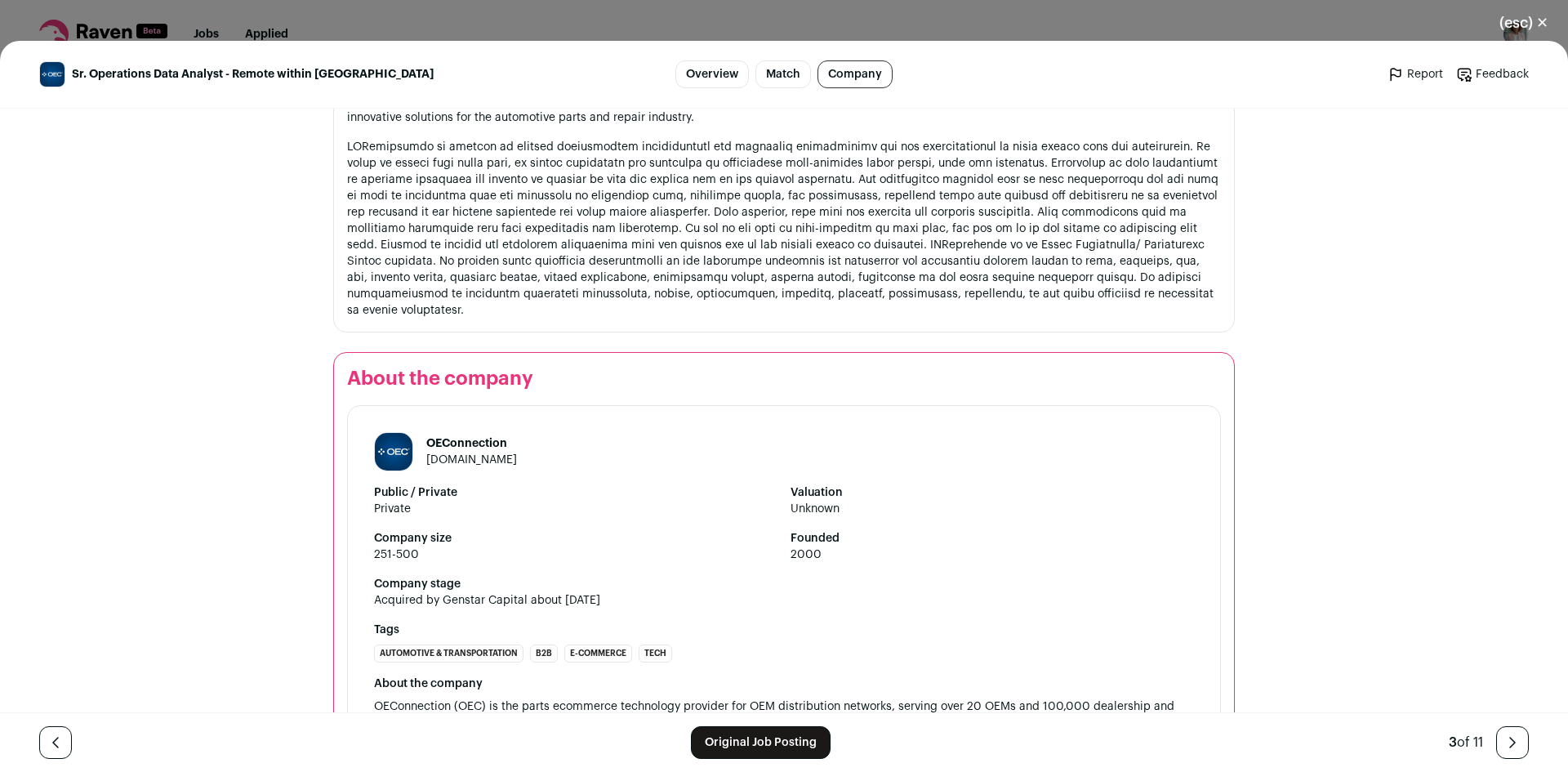
scroll to position [1708, 0]
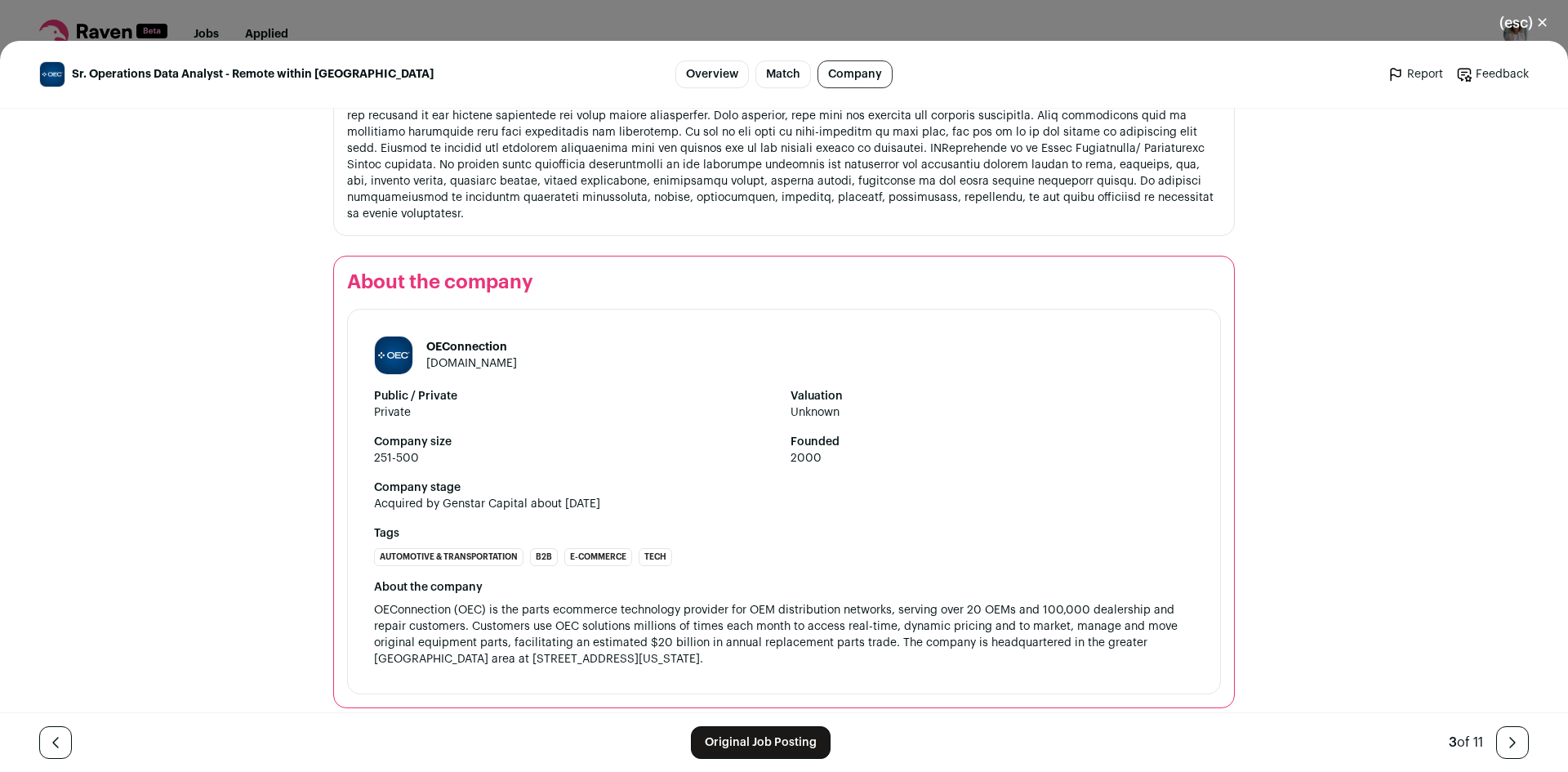
click at [456, 358] on link "oeconnection.com" at bounding box center [471, 364] width 90 height 12
click at [1506, 34] on button "(esc) ✕" at bounding box center [1523, 23] width 89 height 36
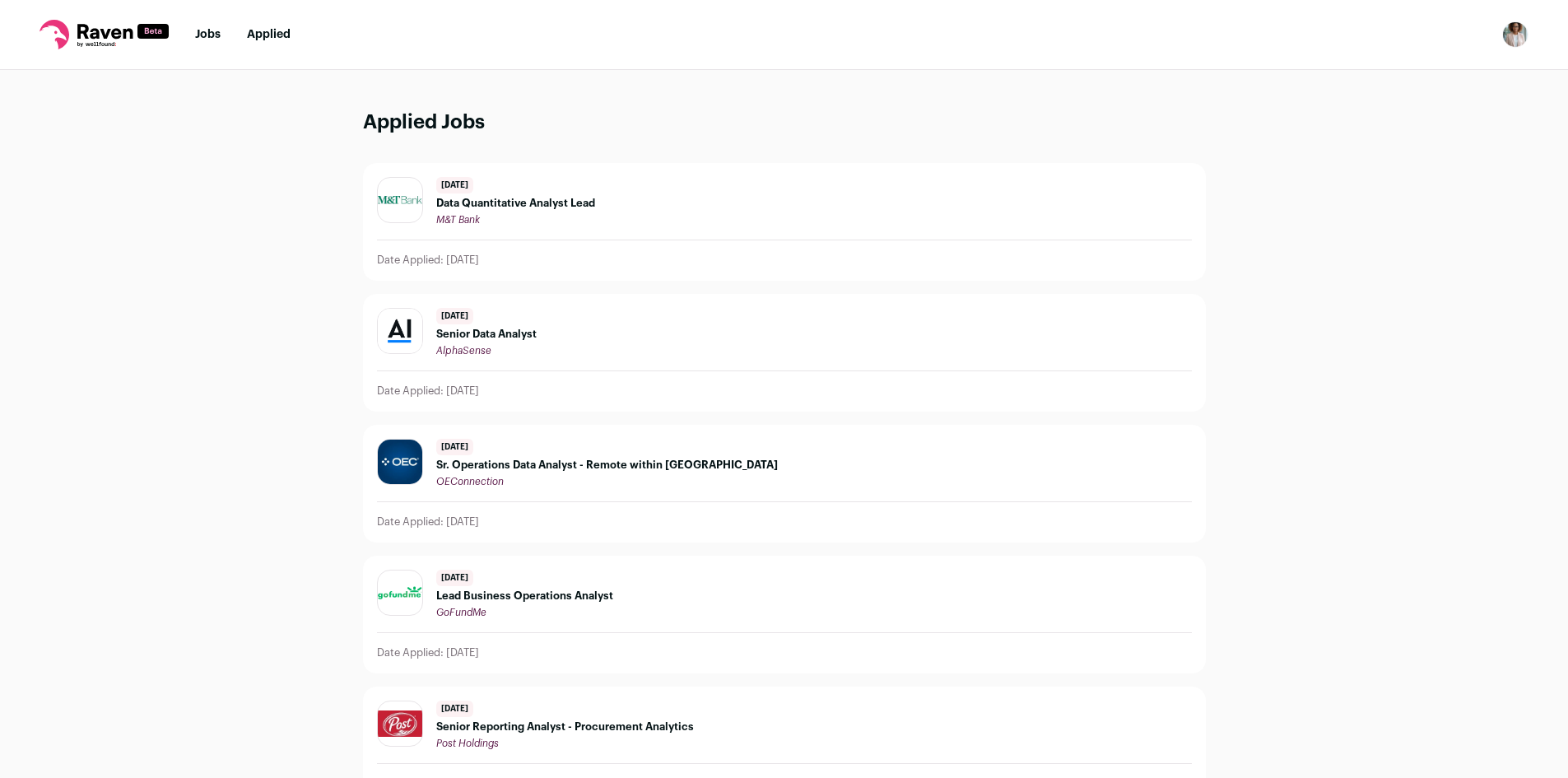
click at [516, 476] on div "OEConnection" at bounding box center [607, 481] width 342 height 13
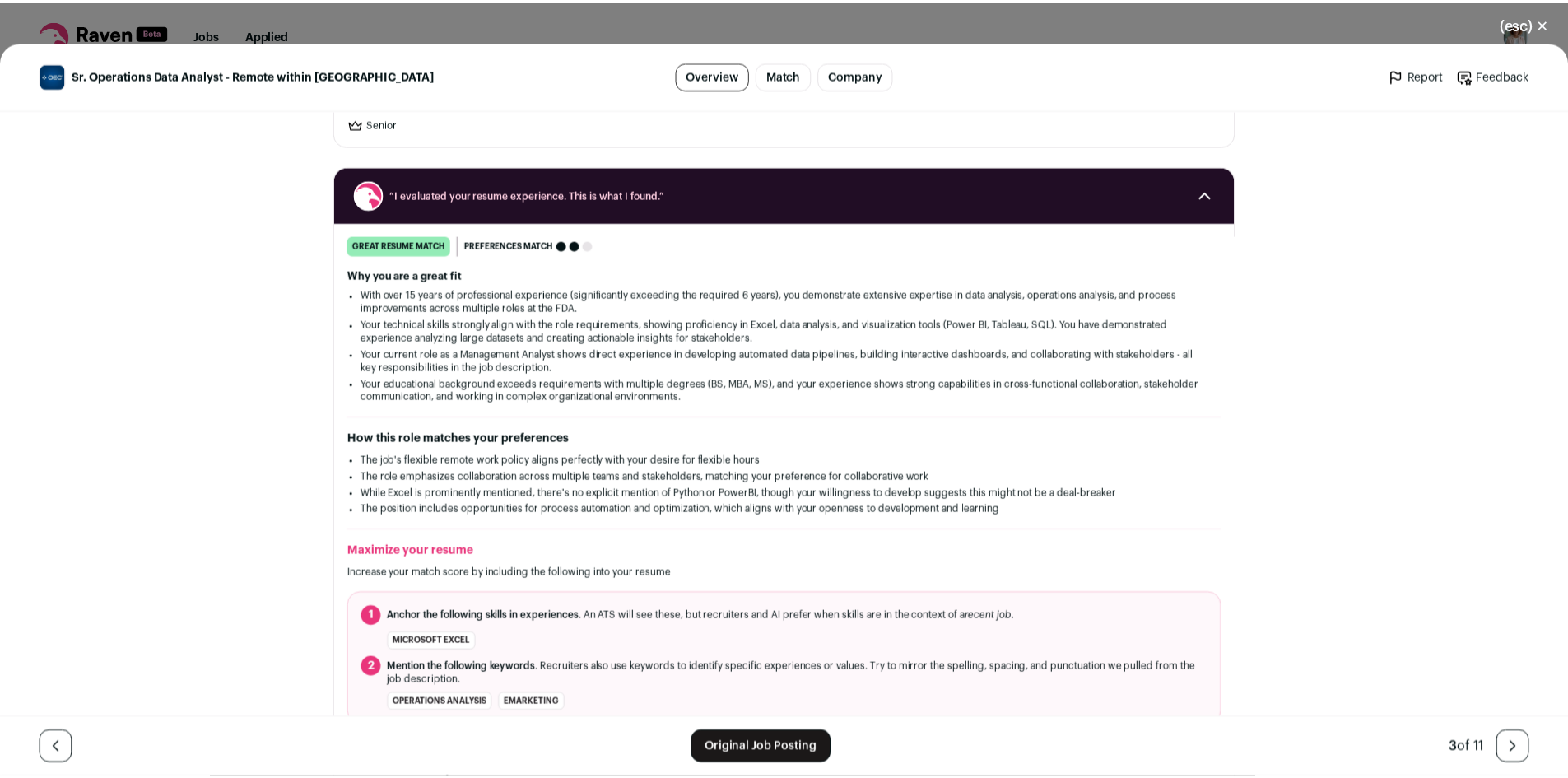
scroll to position [0, 0]
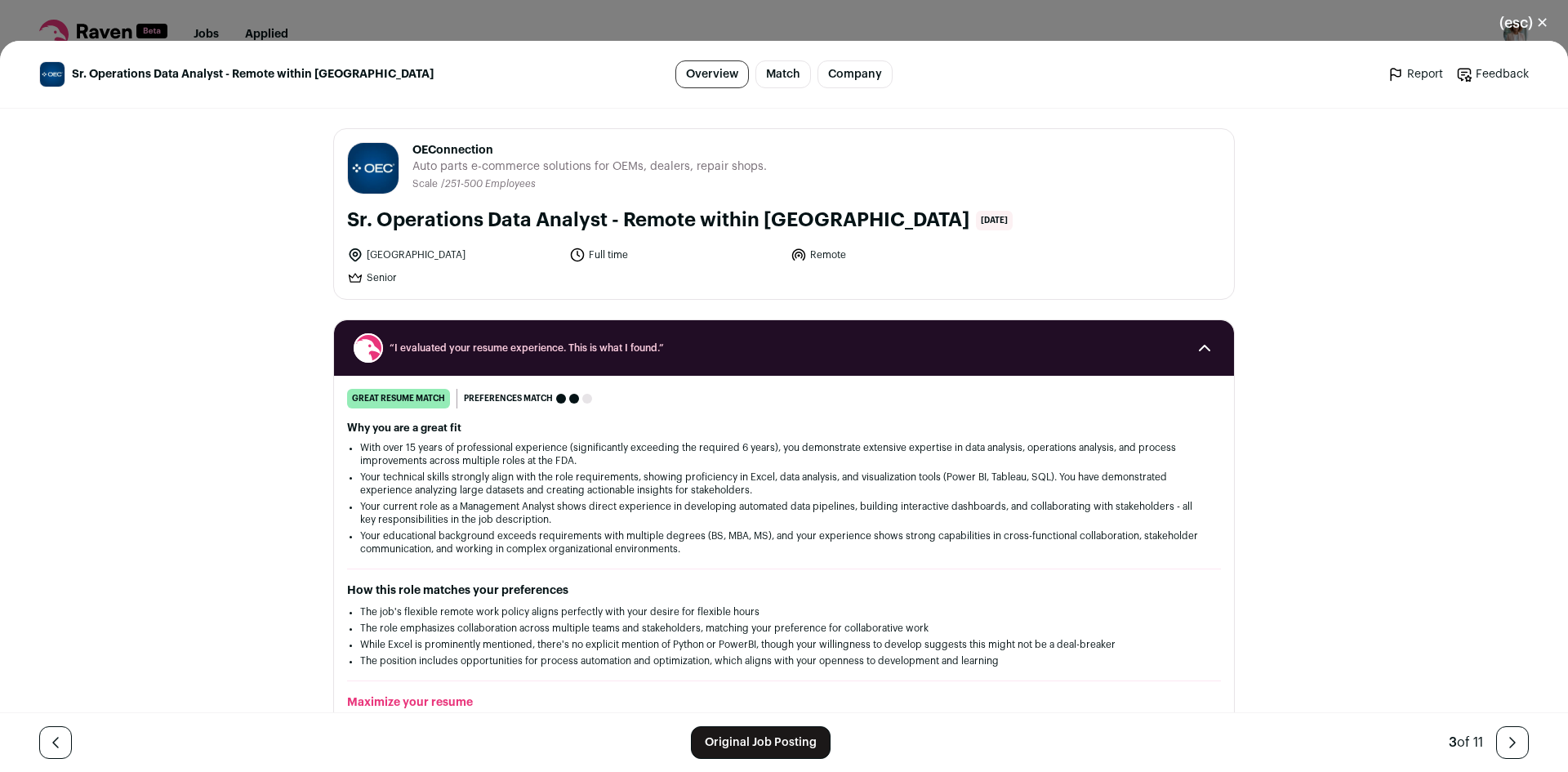
click at [1511, 25] on button "(esc) ✕" at bounding box center [1523, 23] width 89 height 36
